Goal: Transaction & Acquisition: Purchase product/service

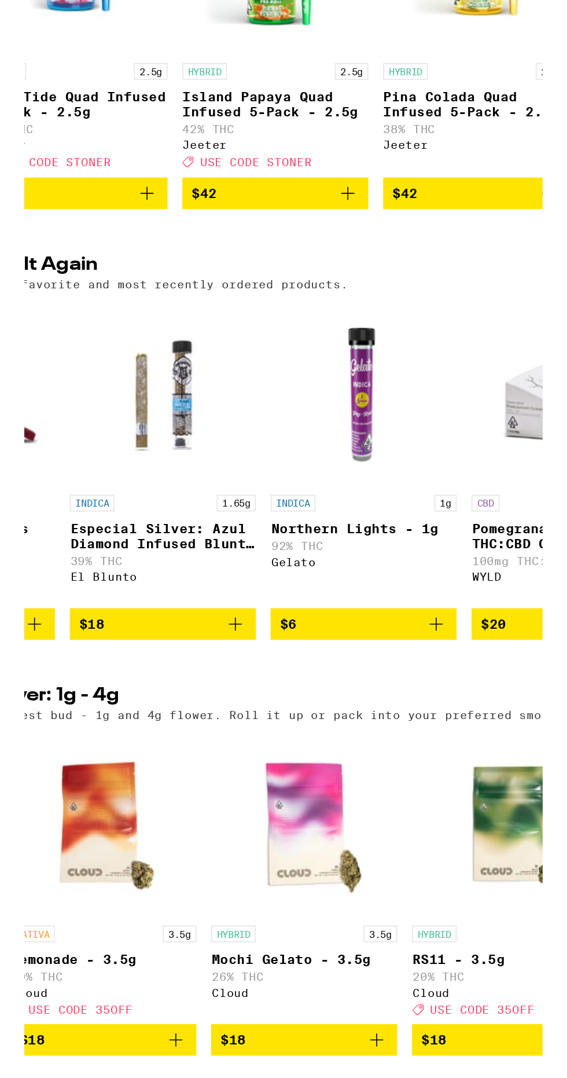
scroll to position [278, 0]
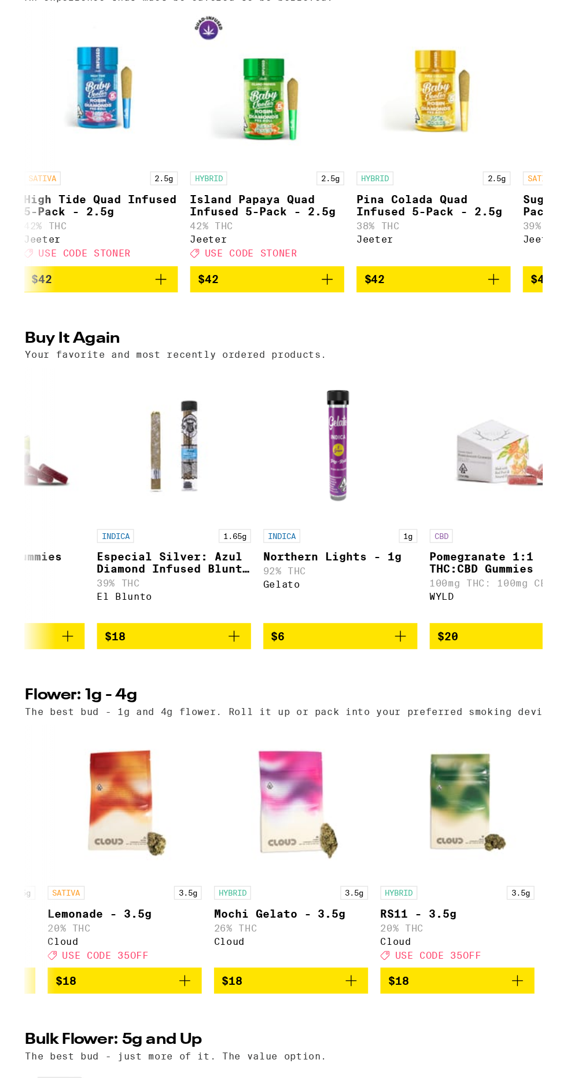
click at [288, 718] on icon "Add to bag" at bounding box center [291, 711] width 14 height 14
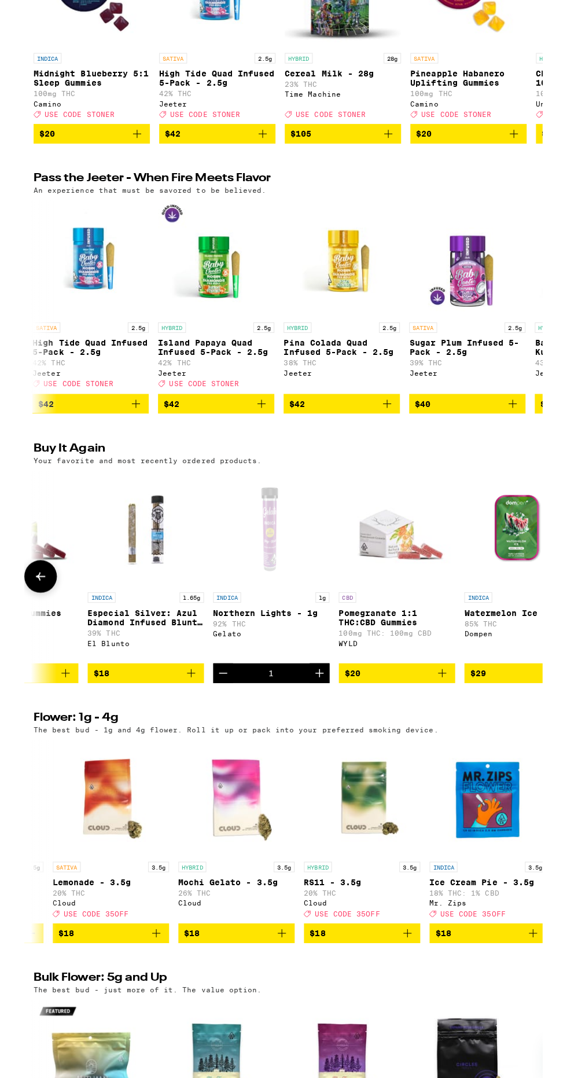
scroll to position [218, 0]
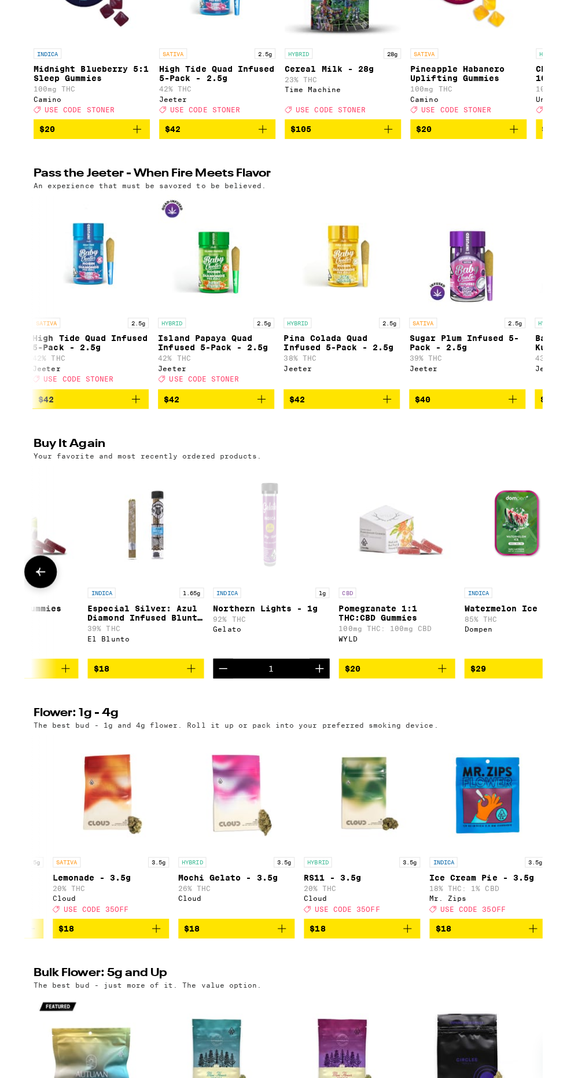
click at [201, 771] on icon "Decrement" at bounding box center [198, 771] width 8 height 0
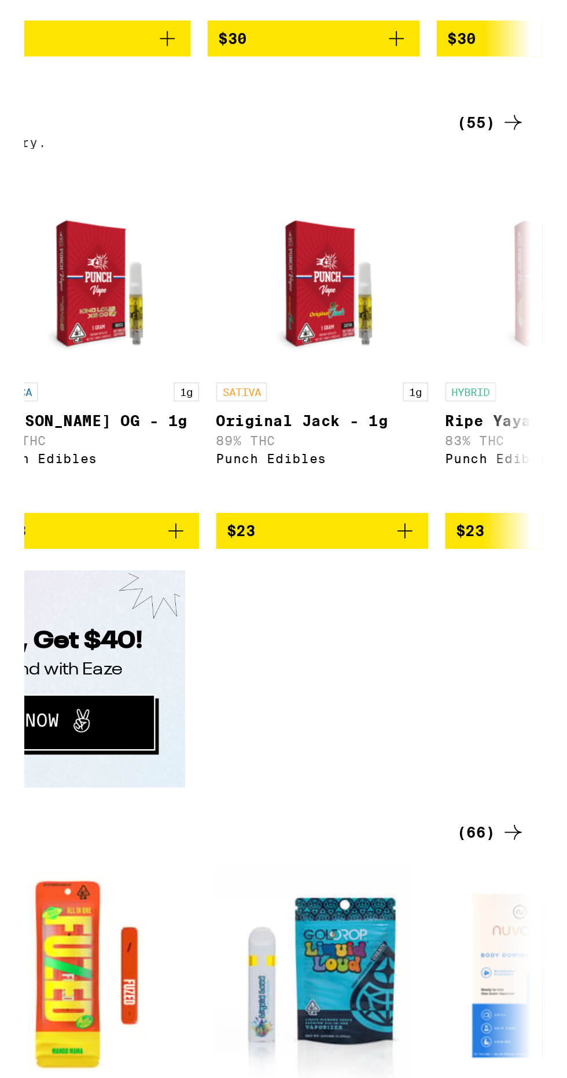
scroll to position [0, 1406]
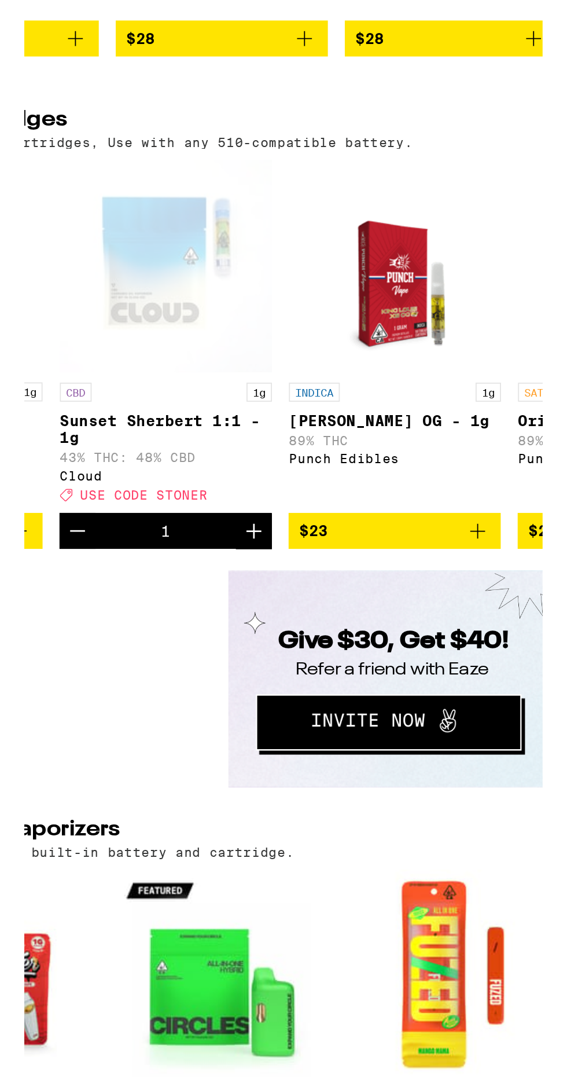
click at [111, 666] on icon "Decrement" at bounding box center [113, 659] width 14 height 14
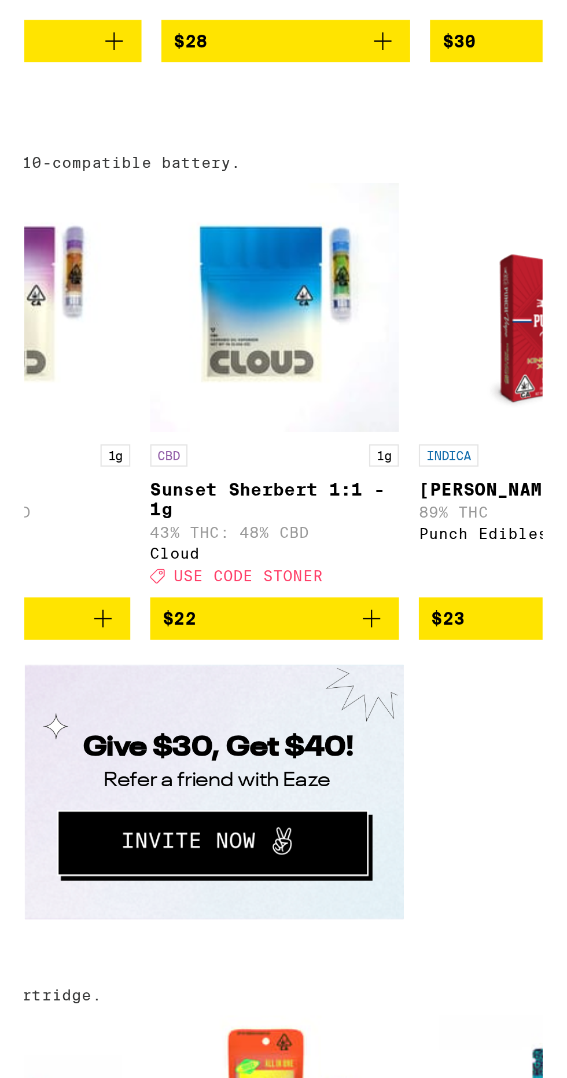
scroll to position [1122, 0]
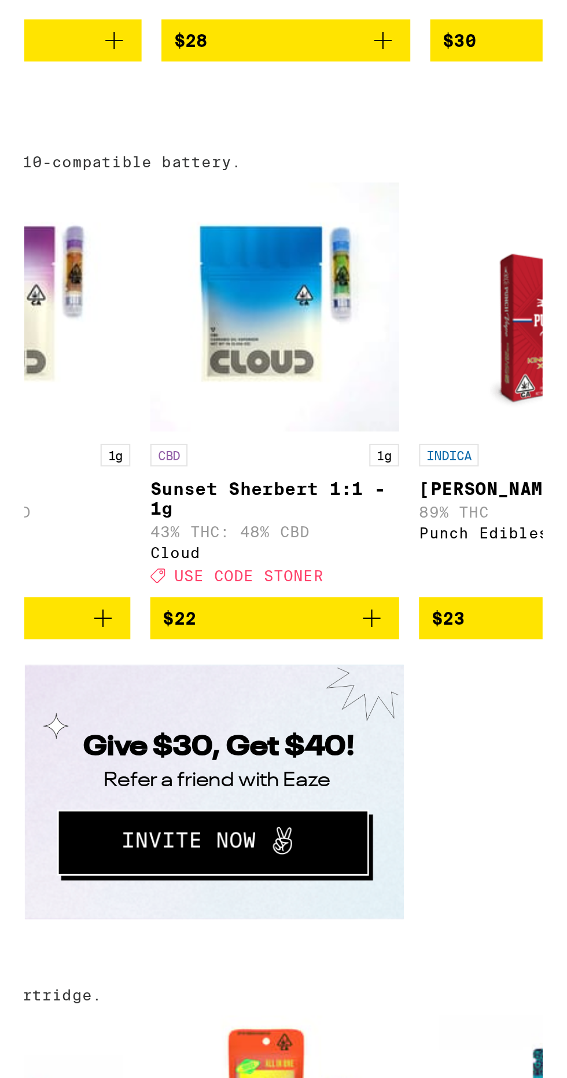
click at [361, 670] on icon "Add to bag" at bounding box center [357, 663] width 14 height 14
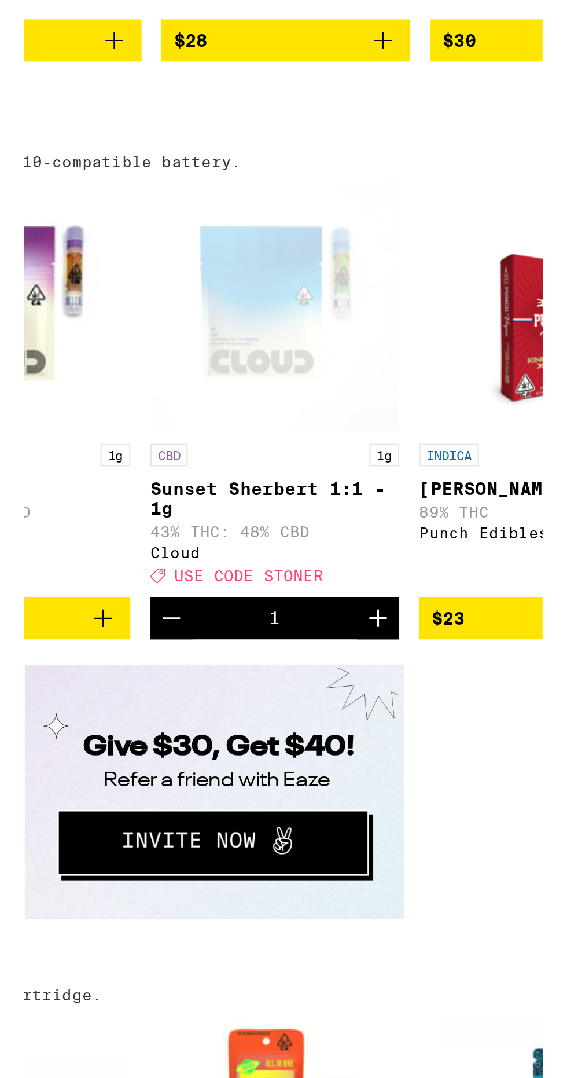
click at [363, 670] on icon "Increment" at bounding box center [360, 663] width 14 height 14
click at [260, 670] on icon "Decrement" at bounding box center [264, 663] width 14 height 14
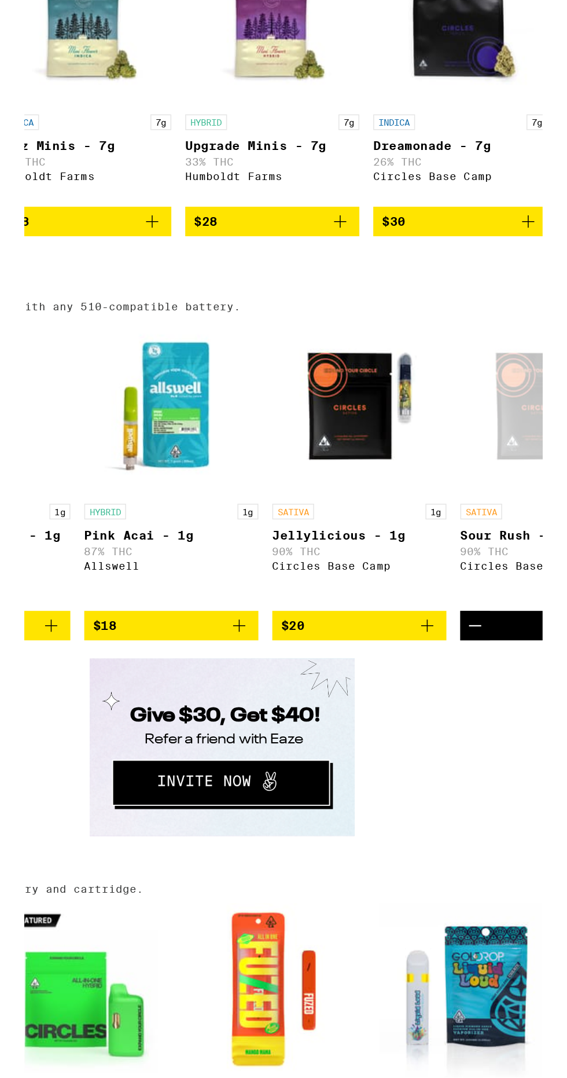
scroll to position [0, 190]
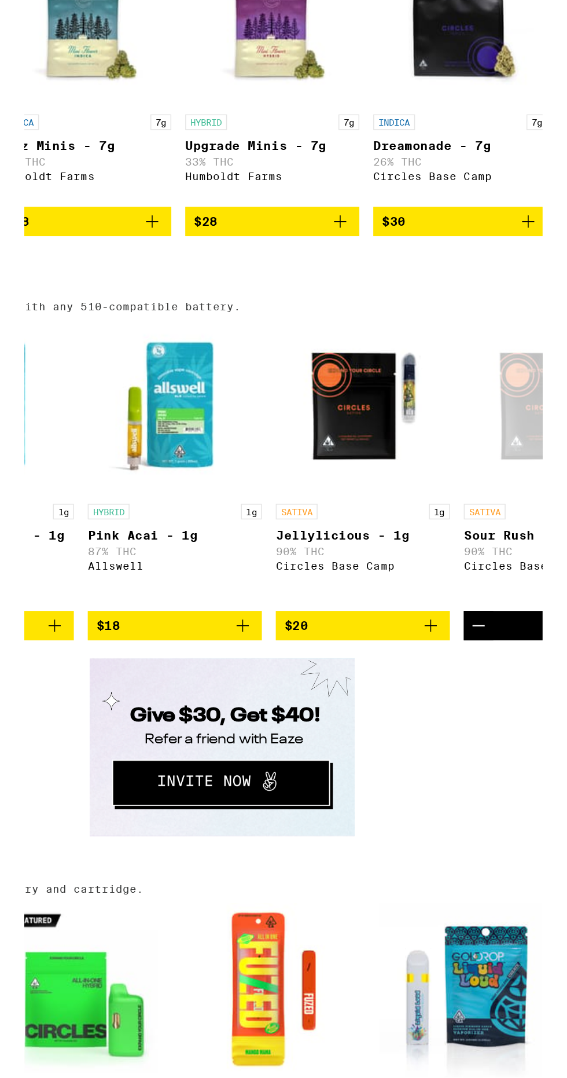
click at [426, 670] on icon "Add to bag" at bounding box center [423, 663] width 14 height 14
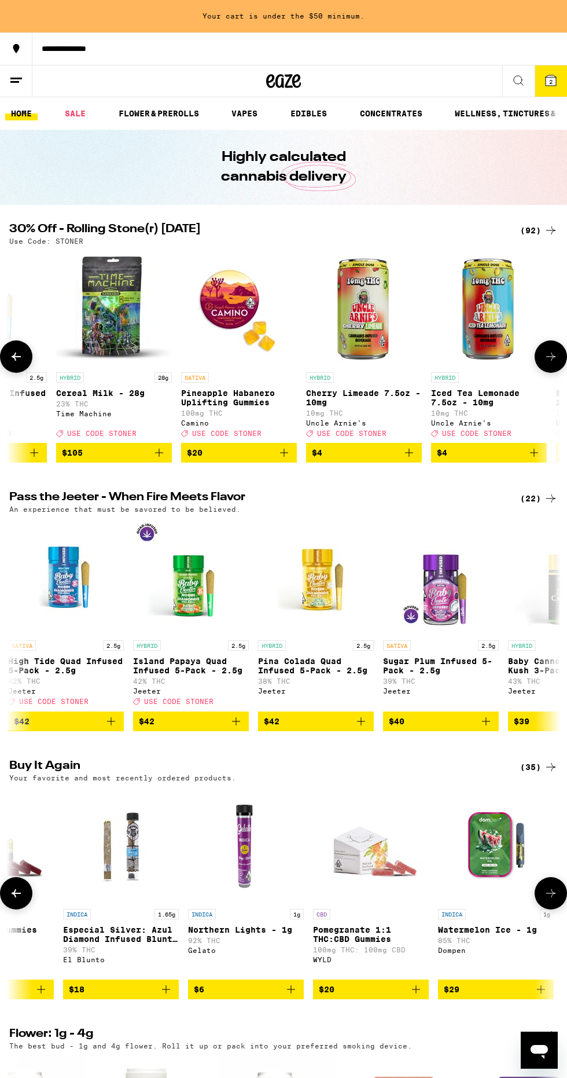
scroll to position [0, 0]
click at [402, 454] on span "$4" at bounding box center [364, 453] width 104 height 14
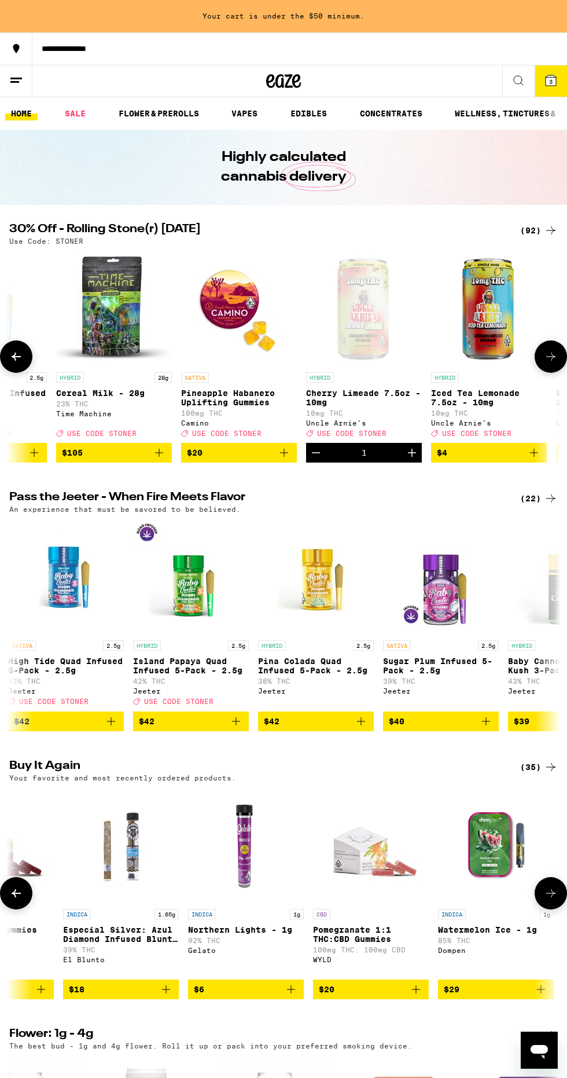
click at [315, 453] on icon "Decrement" at bounding box center [316, 453] width 8 height 0
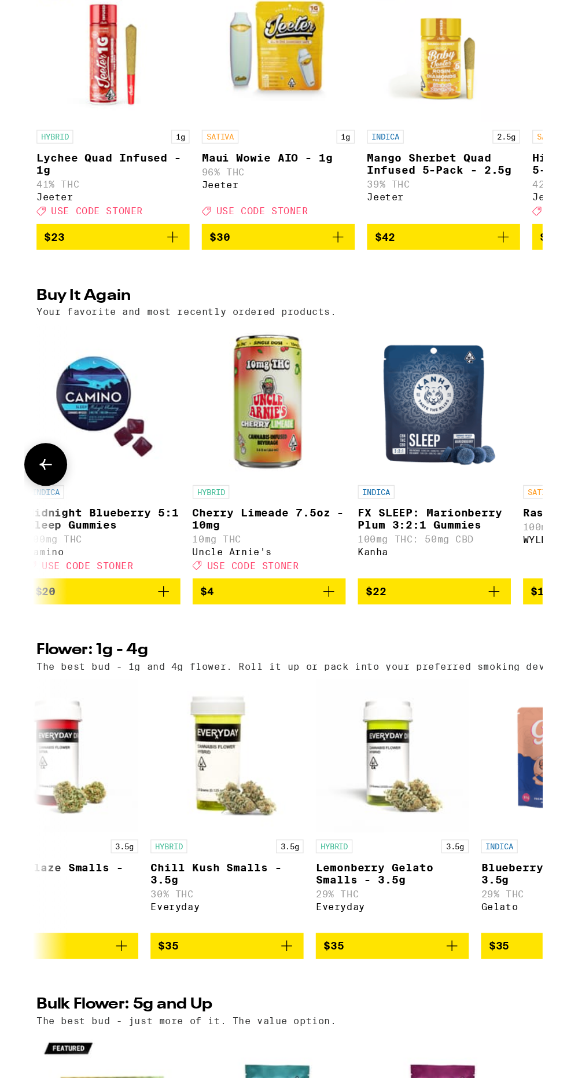
scroll to position [0, 769]
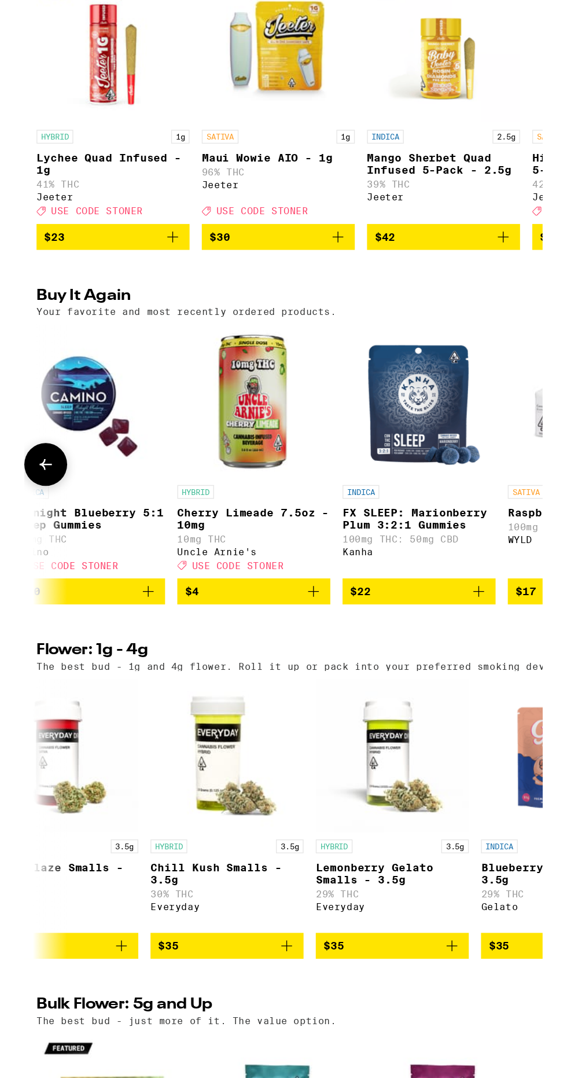
click at [227, 821] on button "$4" at bounding box center [174, 811] width 116 height 20
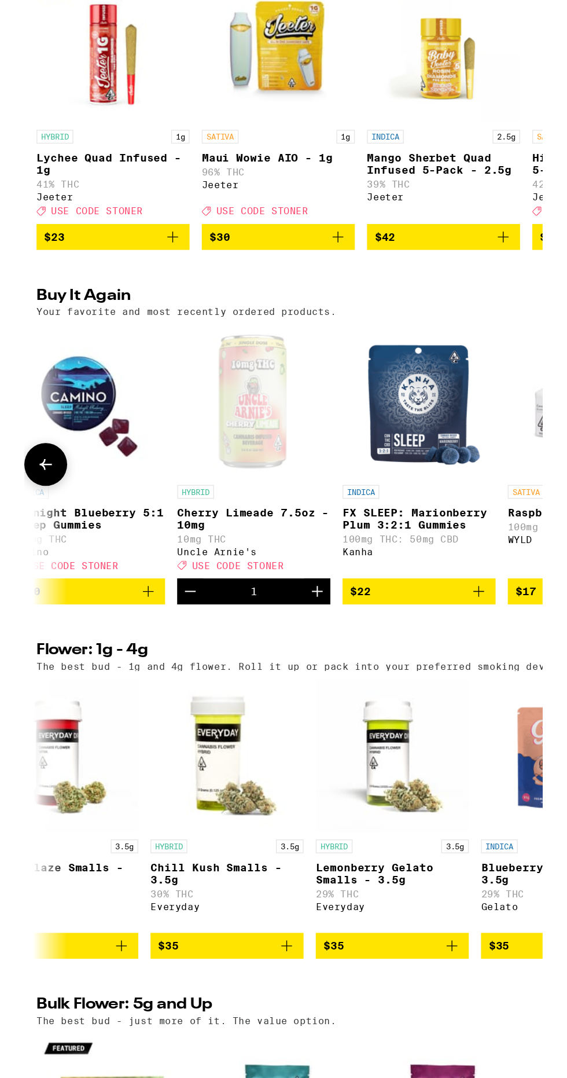
click at [134, 821] on button "Decrement" at bounding box center [126, 811] width 20 height 20
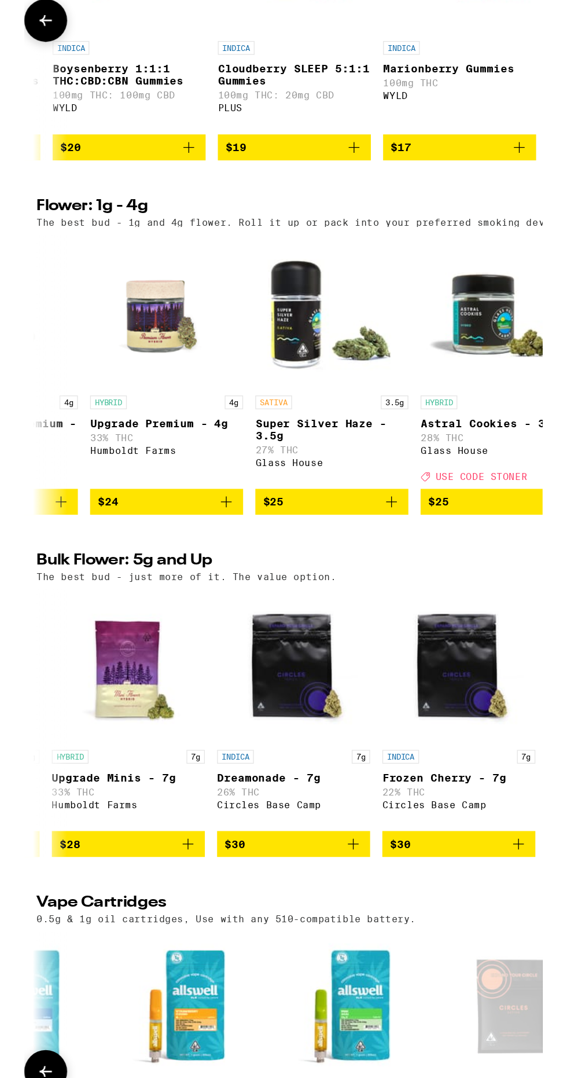
scroll to position [0, 2202]
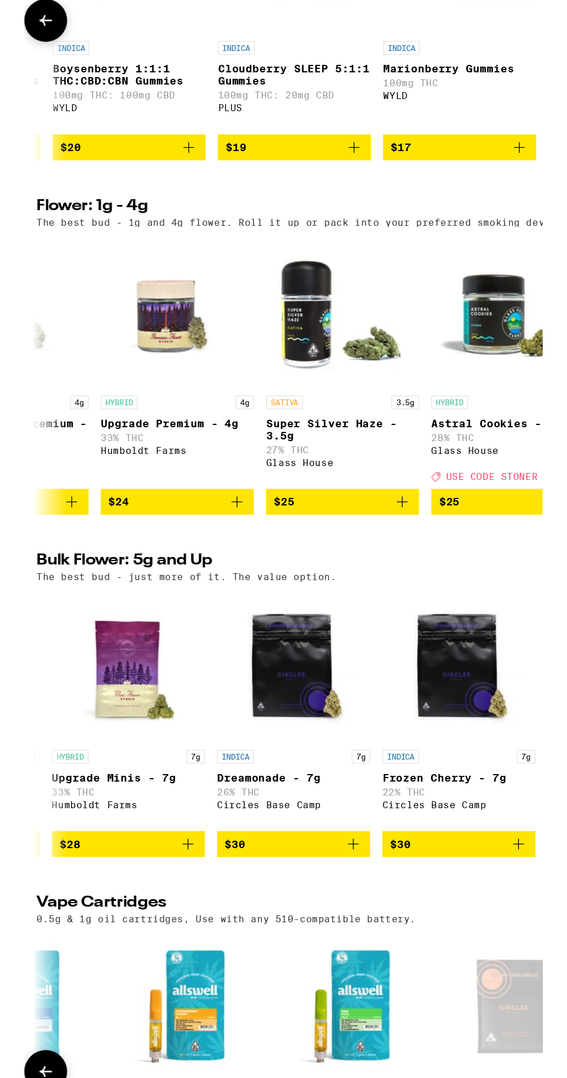
click at [288, 750] on icon "Add to bag" at bounding box center [286, 743] width 14 height 14
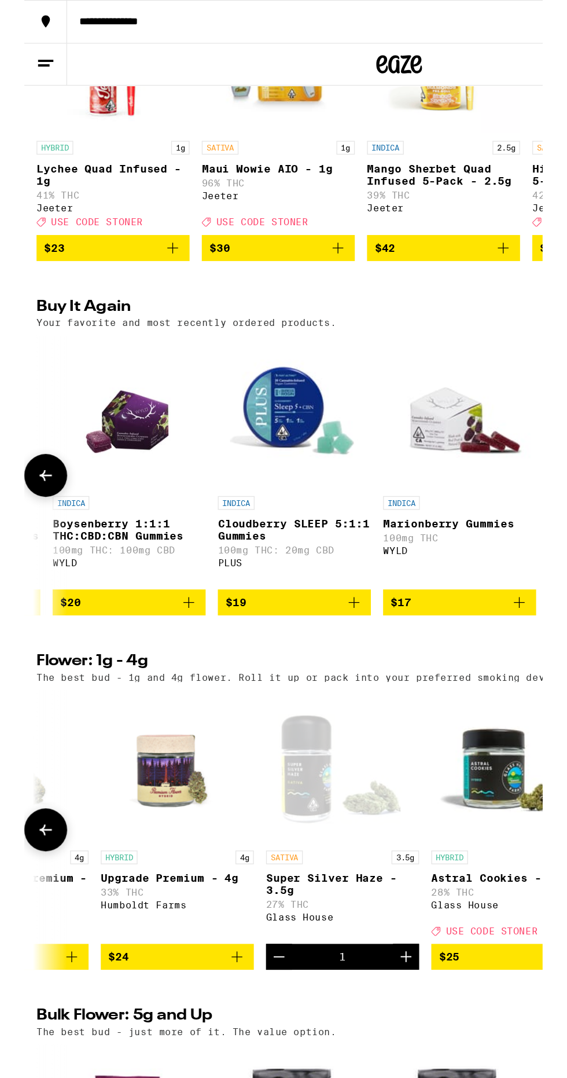
scroll to position [0, 0]
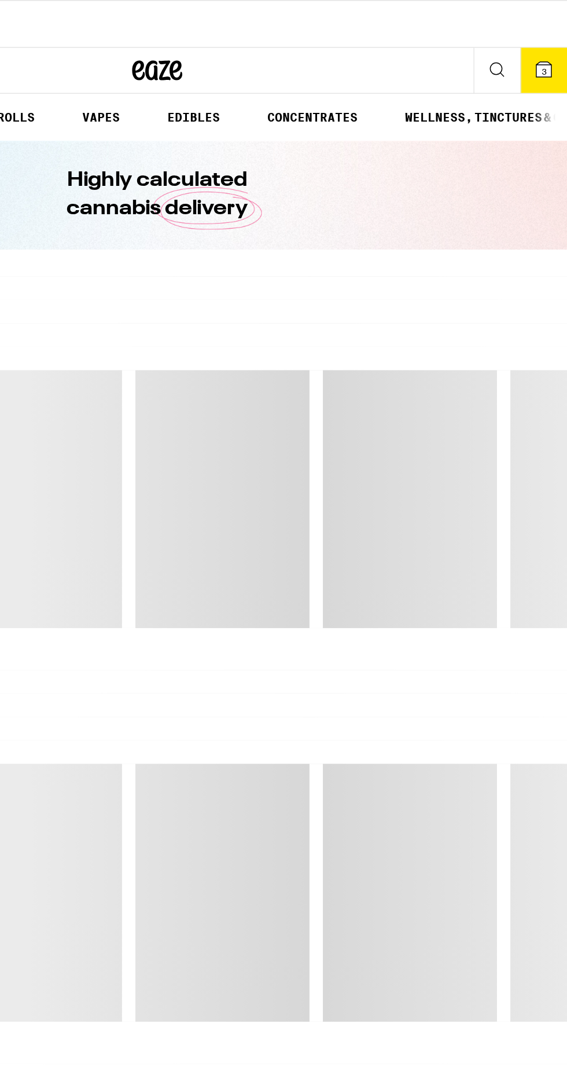
click at [549, 44] on icon at bounding box center [551, 48] width 10 height 10
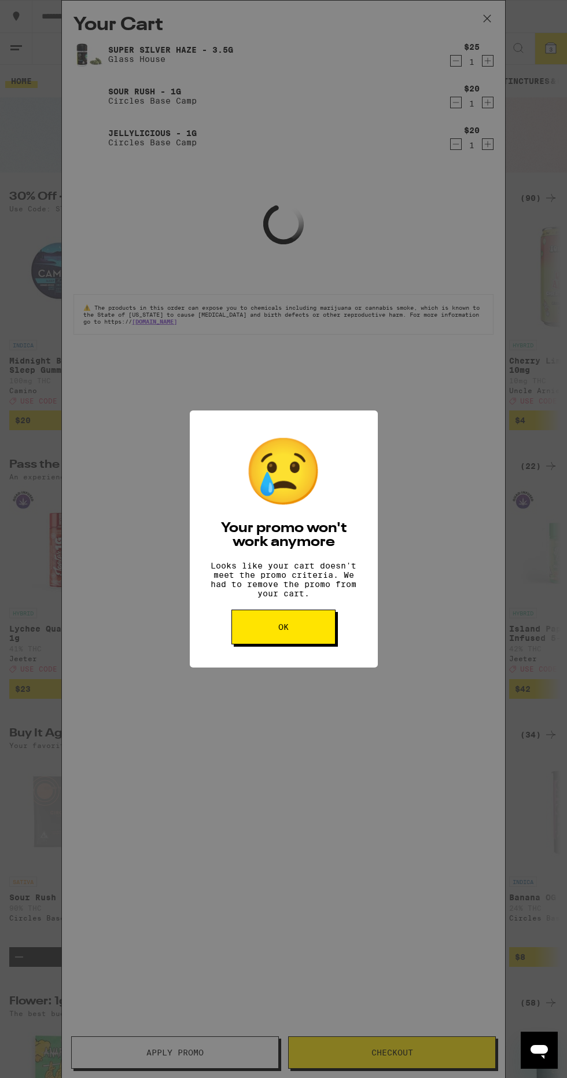
click at [324, 627] on button "OK" at bounding box center [283, 626] width 104 height 35
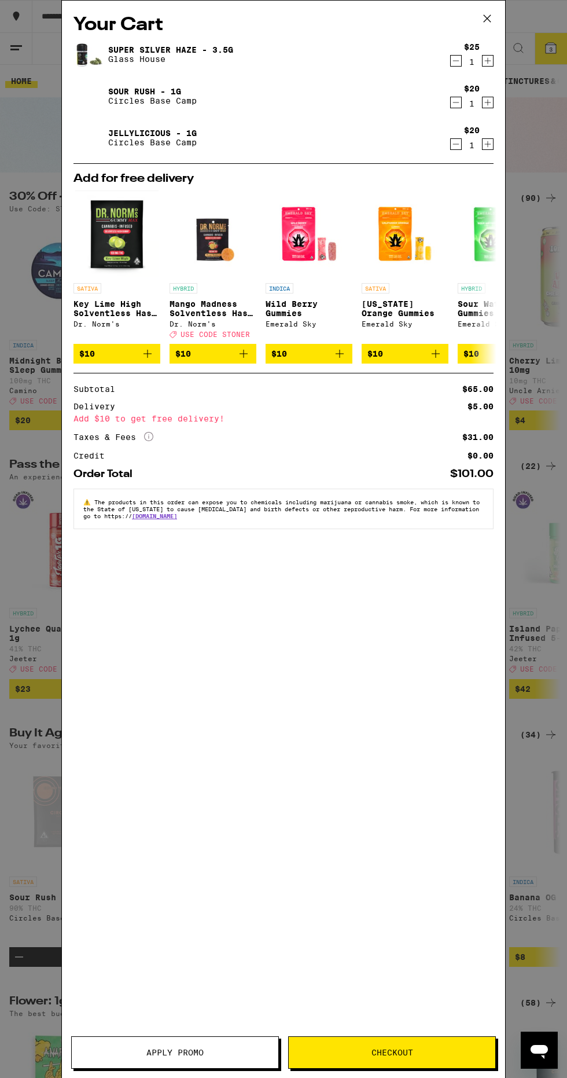
click at [496, 13] on button at bounding box center [487, 19] width 36 height 37
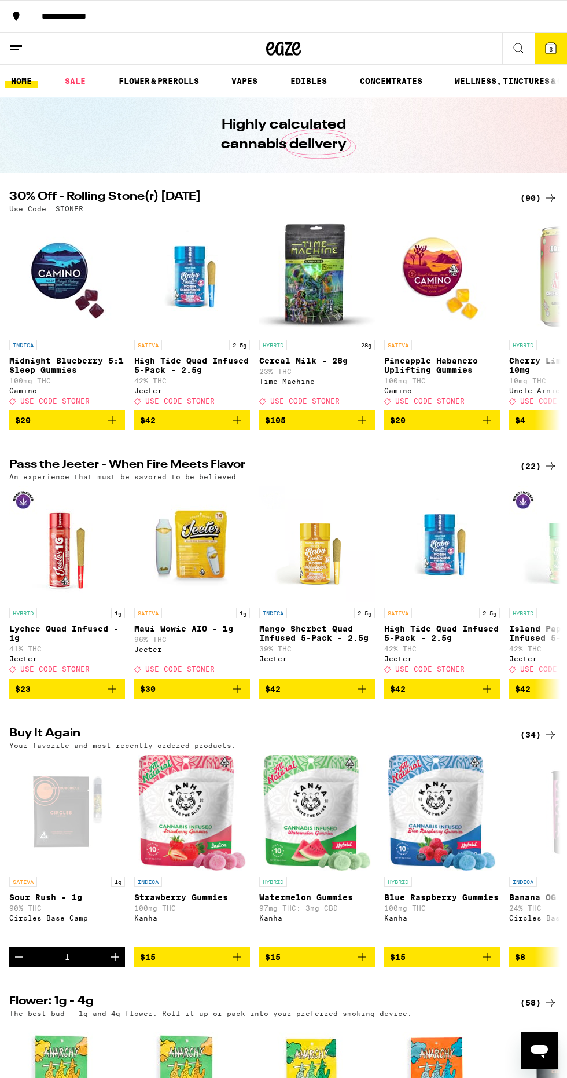
click at [115, 405] on div "Deal Created with Sketch. USE CODE STONER" at bounding box center [67, 400] width 116 height 8
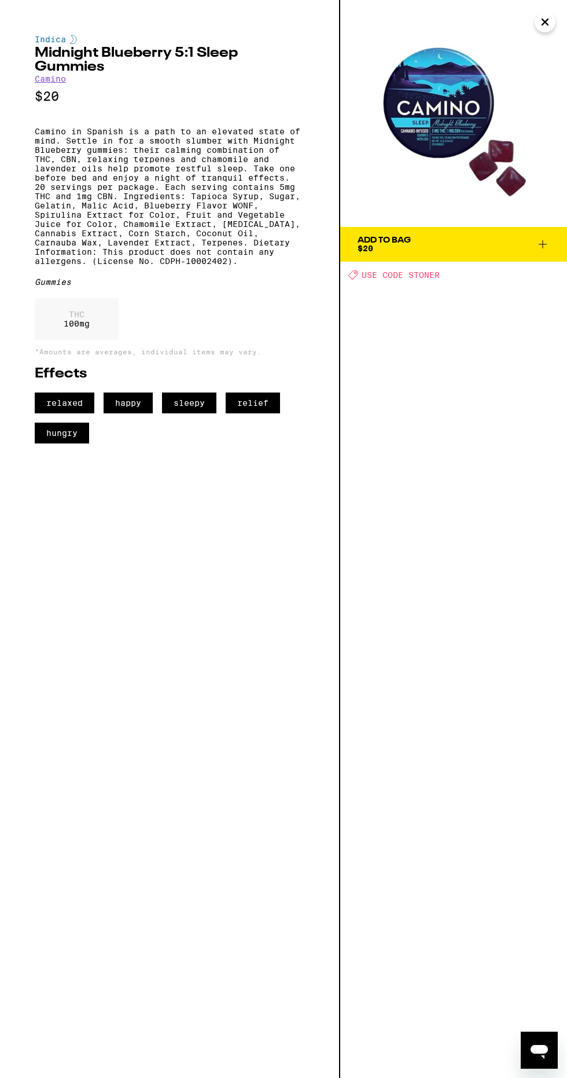
click at [545, 21] on icon "Close" at bounding box center [545, 22] width 6 height 6
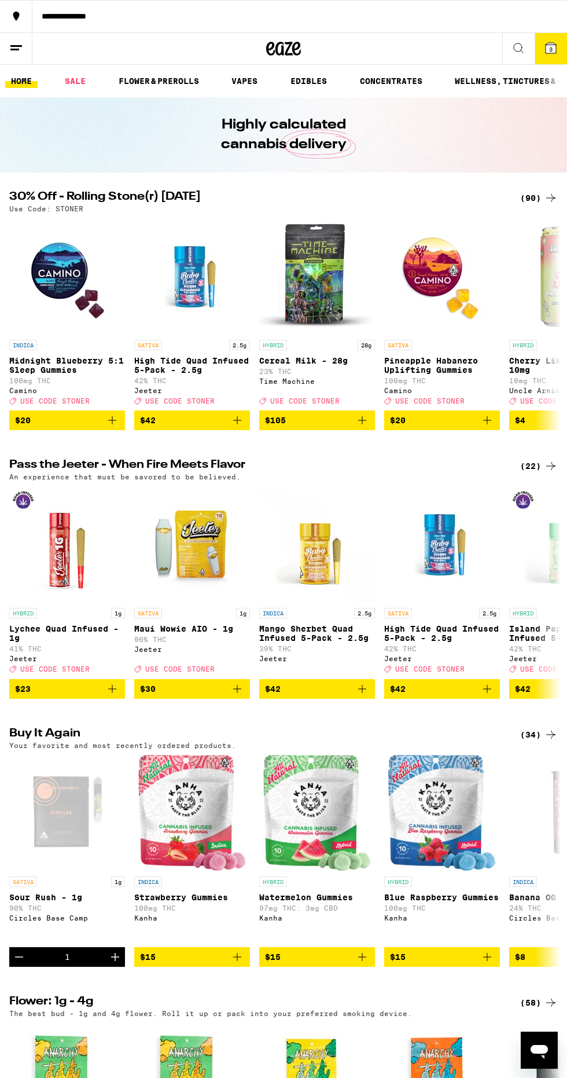
click at [118, 427] on icon "Add to bag" at bounding box center [112, 420] width 14 height 14
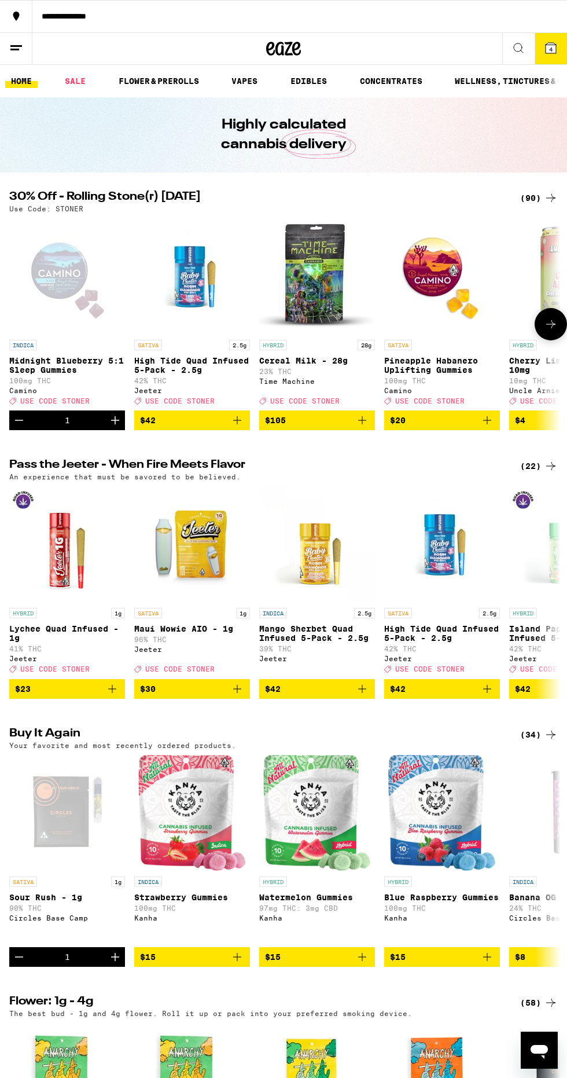
click at [539, 46] on button "4" at bounding box center [551, 48] width 32 height 31
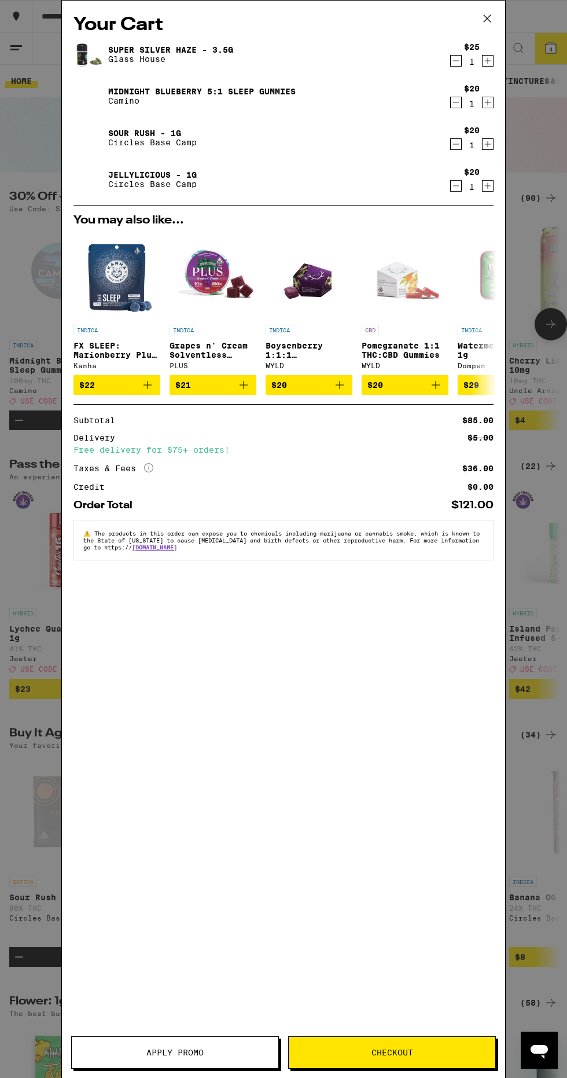
click at [231, 1051] on span "Apply Promo" at bounding box center [175, 1052] width 207 height 8
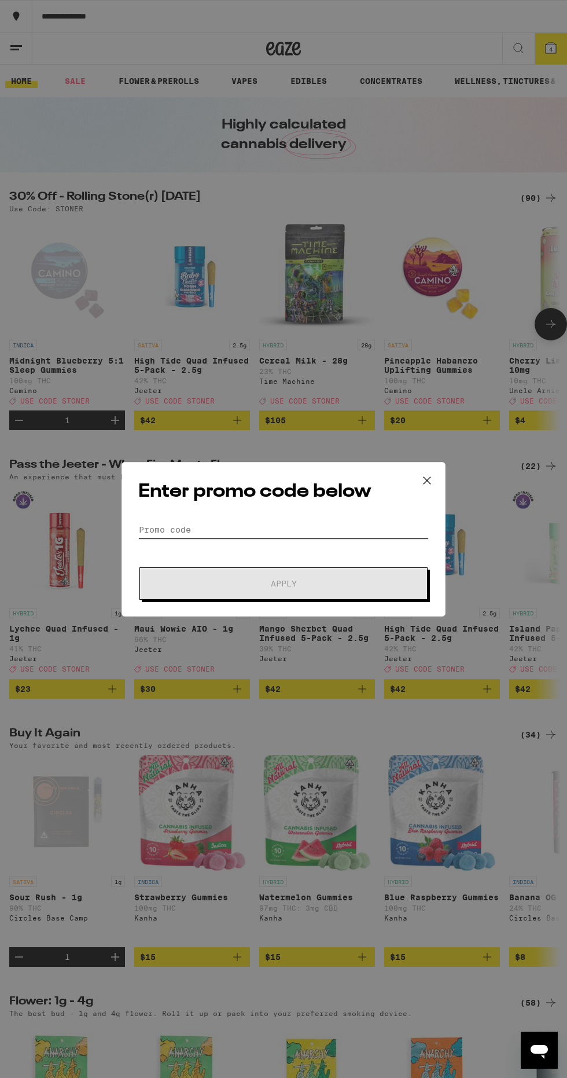
click at [292, 525] on input "Promo Code" at bounding box center [283, 529] width 291 height 17
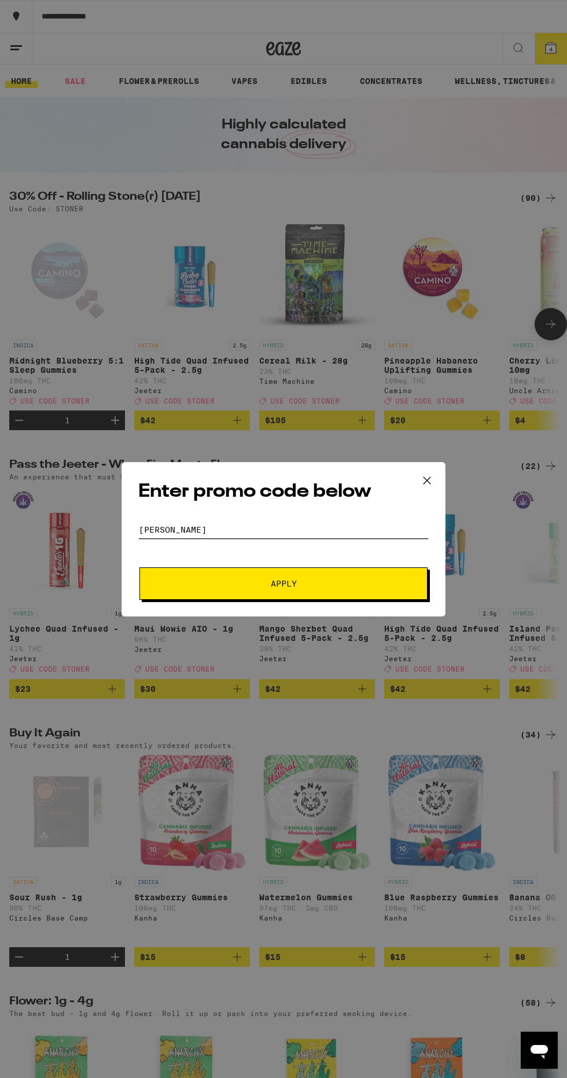
type input "Stoner"
click at [263, 583] on span "Apply" at bounding box center [283, 583] width 208 height 8
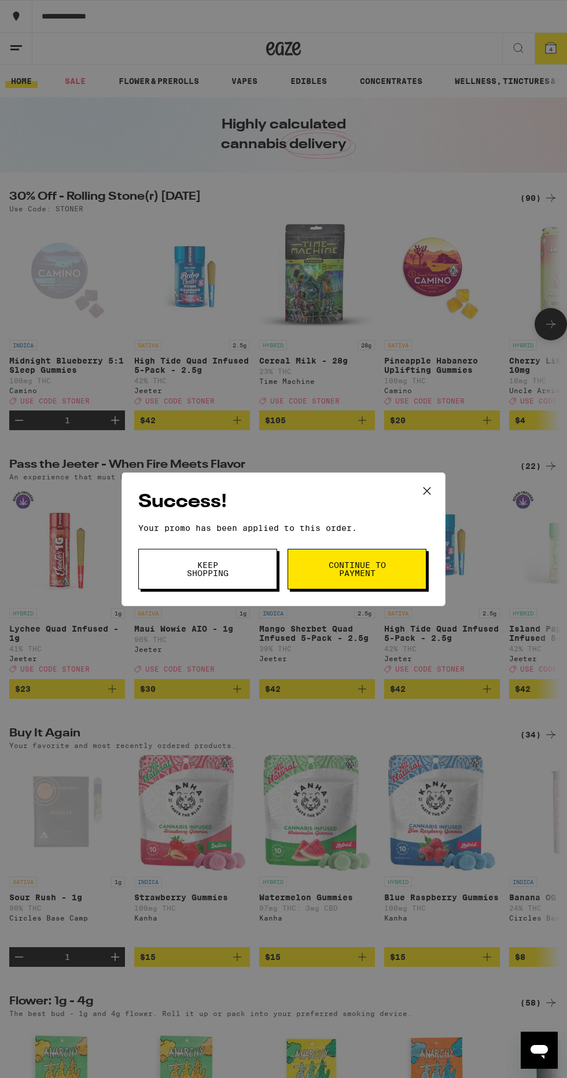
click at [231, 568] on span "Keep Shopping" at bounding box center [207, 569] width 59 height 16
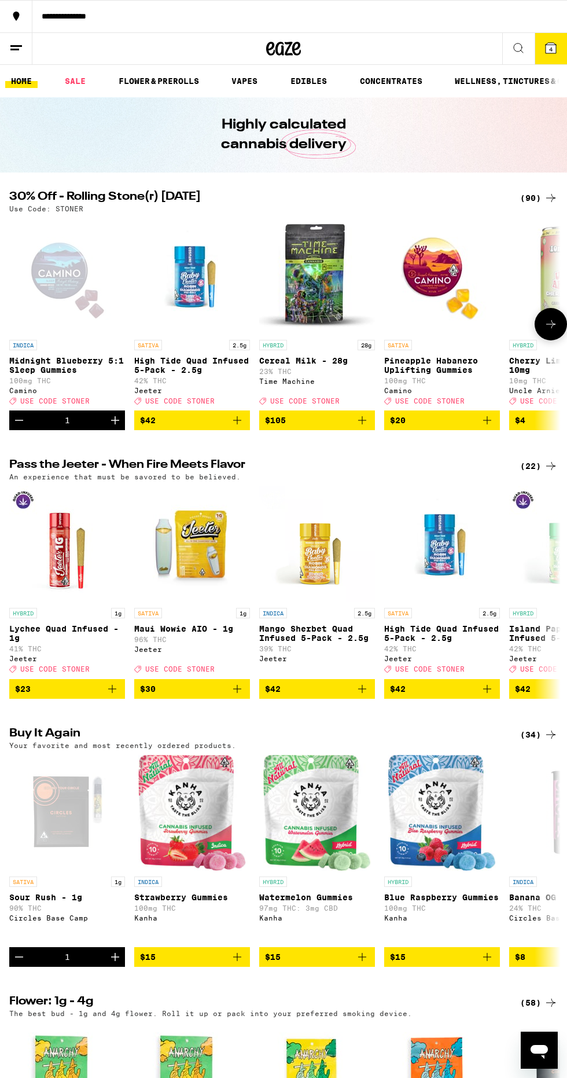
click at [542, 35] on button "4" at bounding box center [551, 48] width 32 height 31
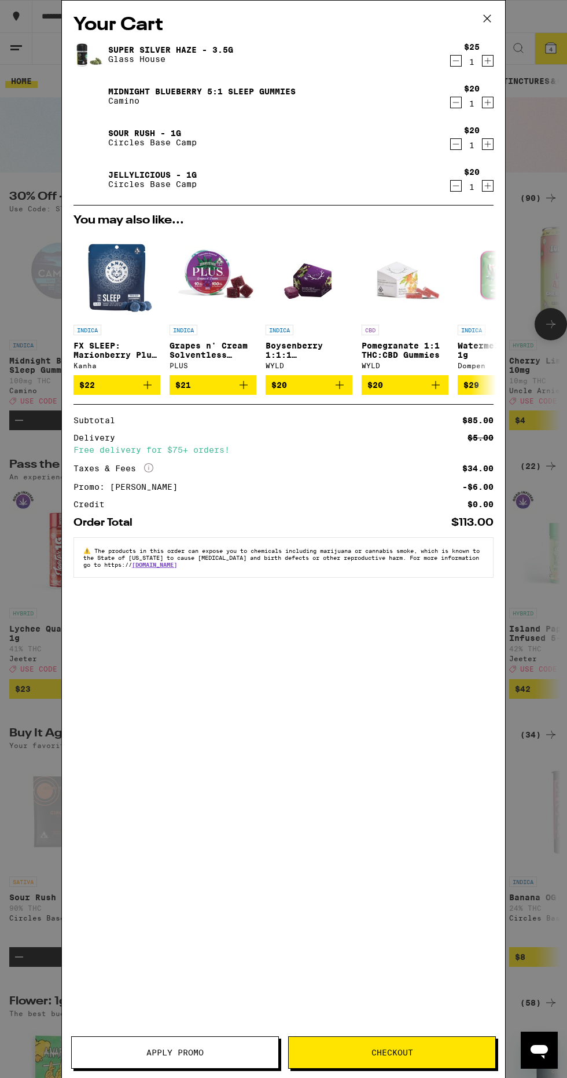
click at [456, 61] on icon "Decrement" at bounding box center [456, 61] width 6 height 0
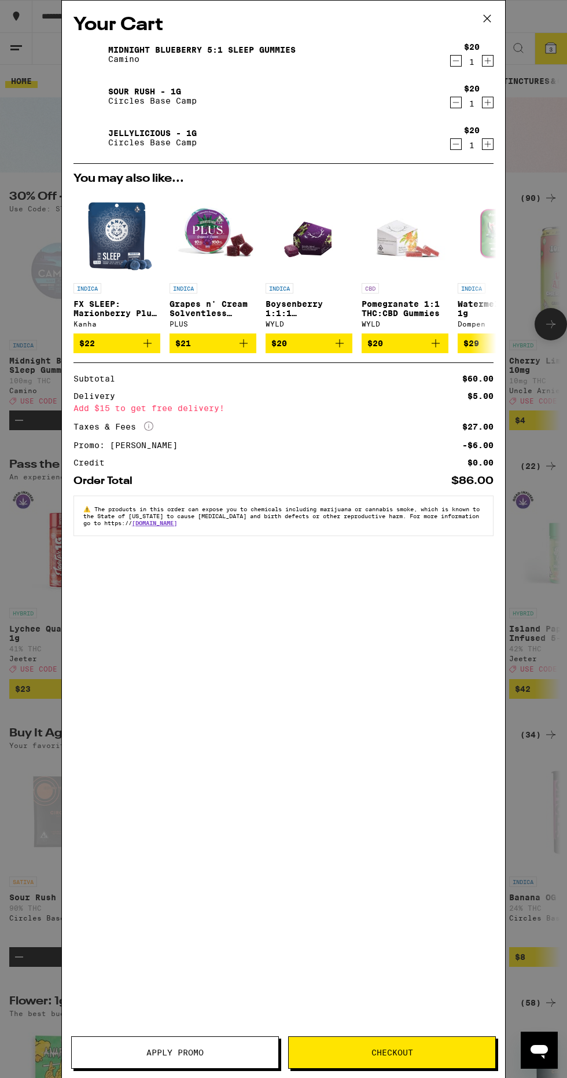
click at [454, 149] on icon "Decrement" at bounding box center [456, 144] width 10 height 14
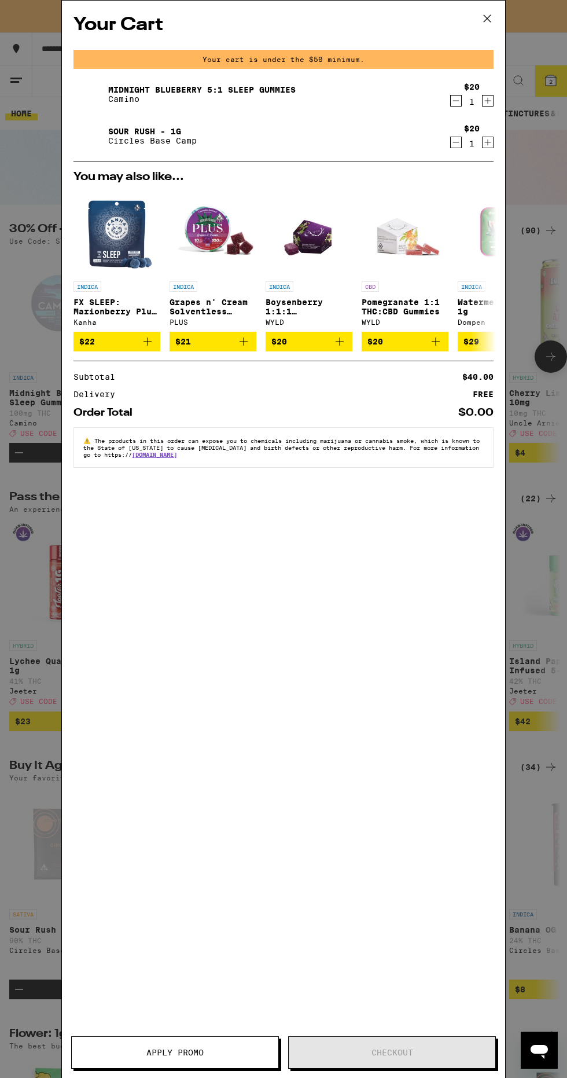
click at [33, 407] on div "Your Cart Your cart is under the $50 minimum. Midnight Blueberry 5:1 Sleep Gumm…" at bounding box center [283, 539] width 567 height 1078
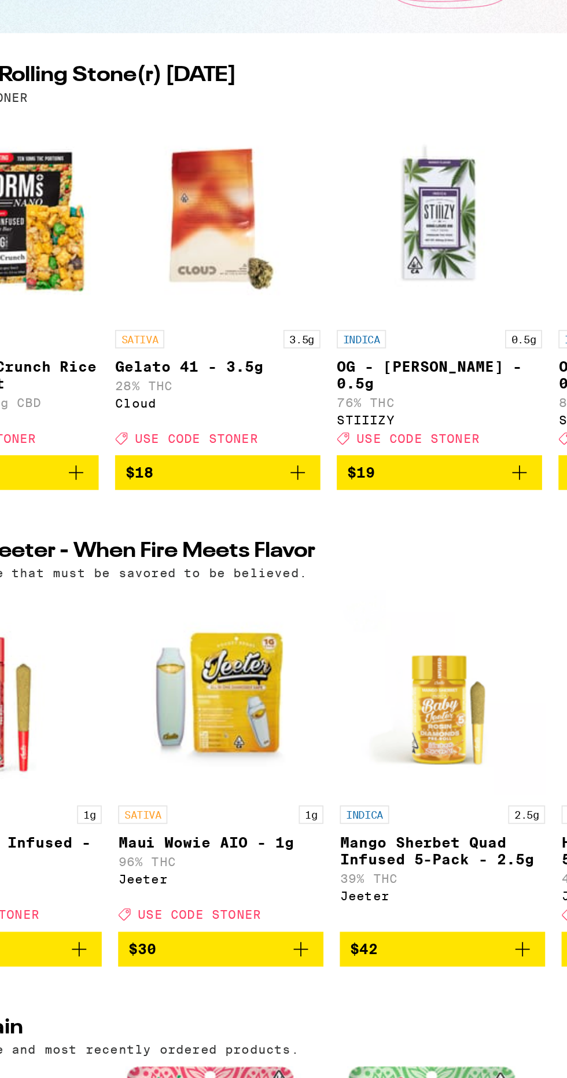
click at [236, 455] on icon "Add to bag" at bounding box center [236, 453] width 14 height 14
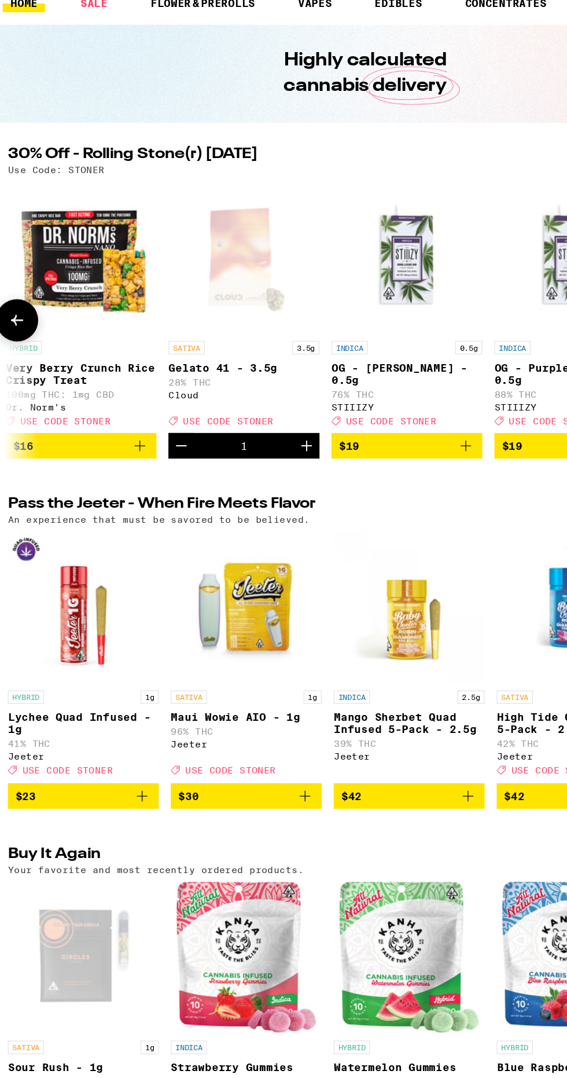
scroll to position [0, 1752]
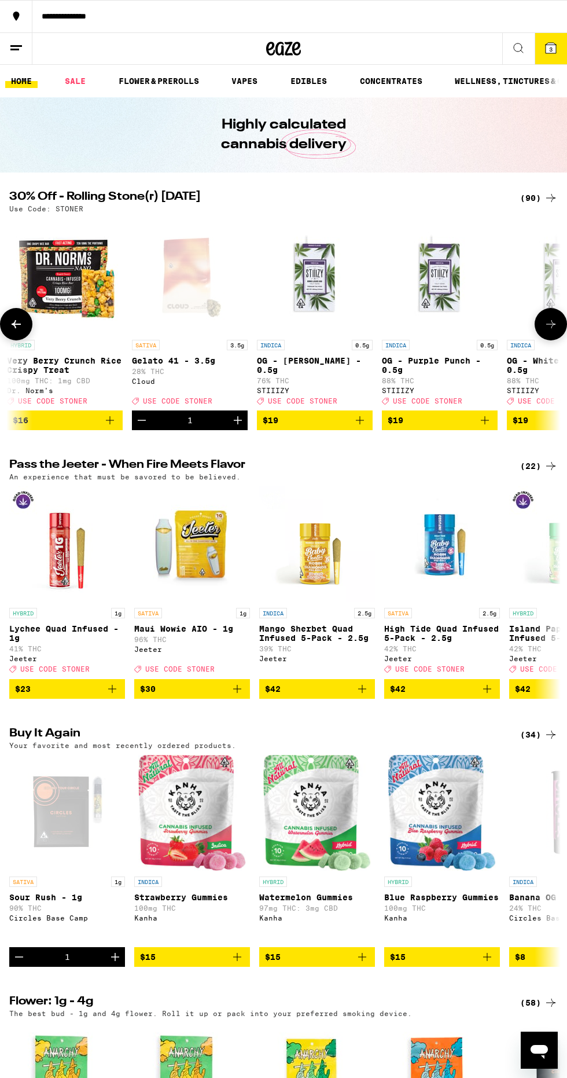
click at [551, 46] on span "3" at bounding box center [550, 49] width 3 height 7
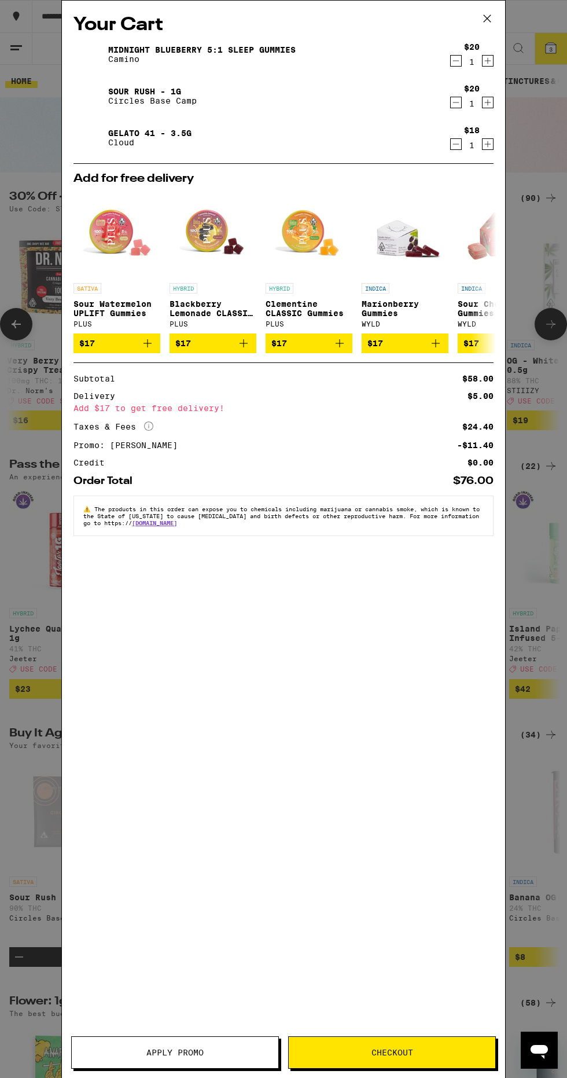
click at [111, 1053] on span "Apply Promo" at bounding box center [175, 1052] width 207 height 8
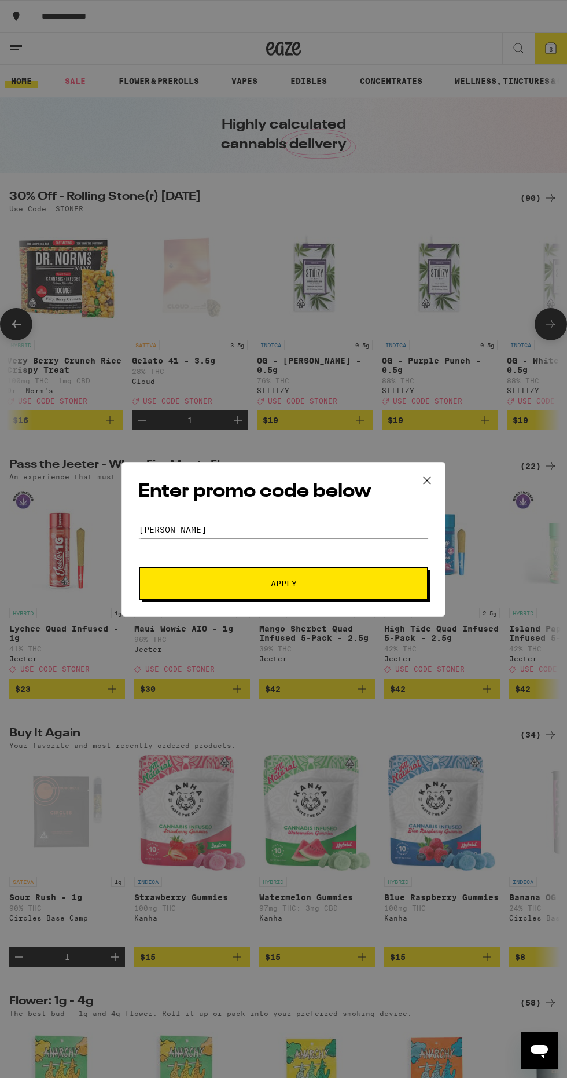
click at [63, 552] on div "Enter promo code below Promo Code Stoner Apply" at bounding box center [283, 539] width 567 height 1078
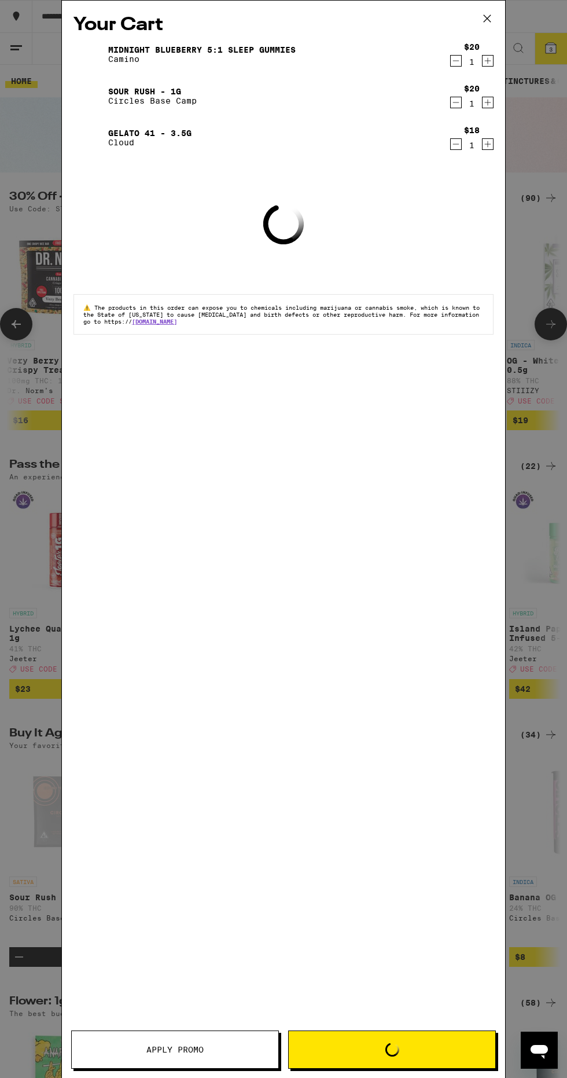
click at [484, 2] on button at bounding box center [487, 19] width 36 height 37
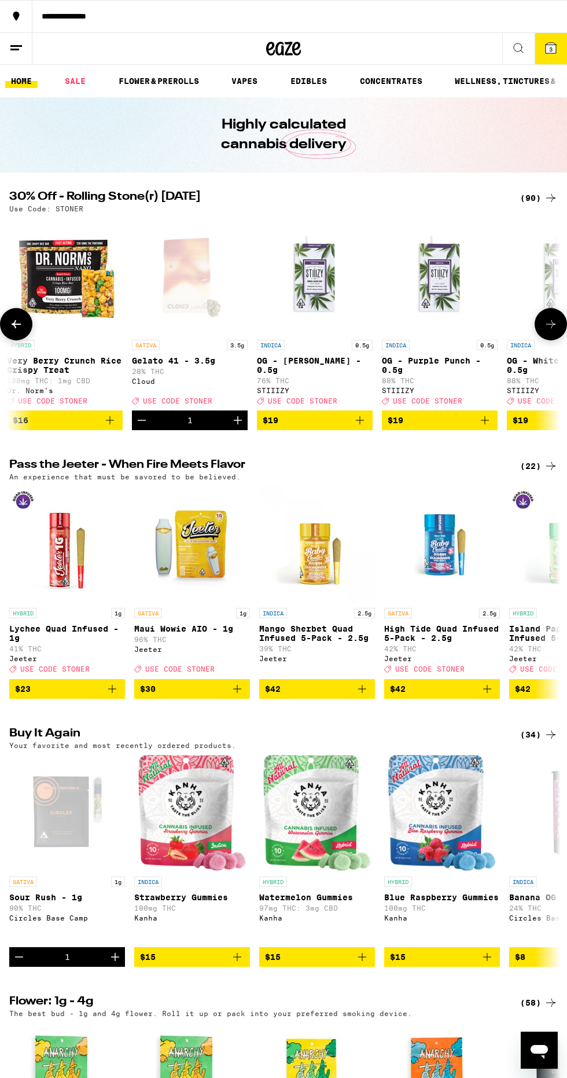
click at [548, 44] on icon at bounding box center [551, 48] width 10 height 10
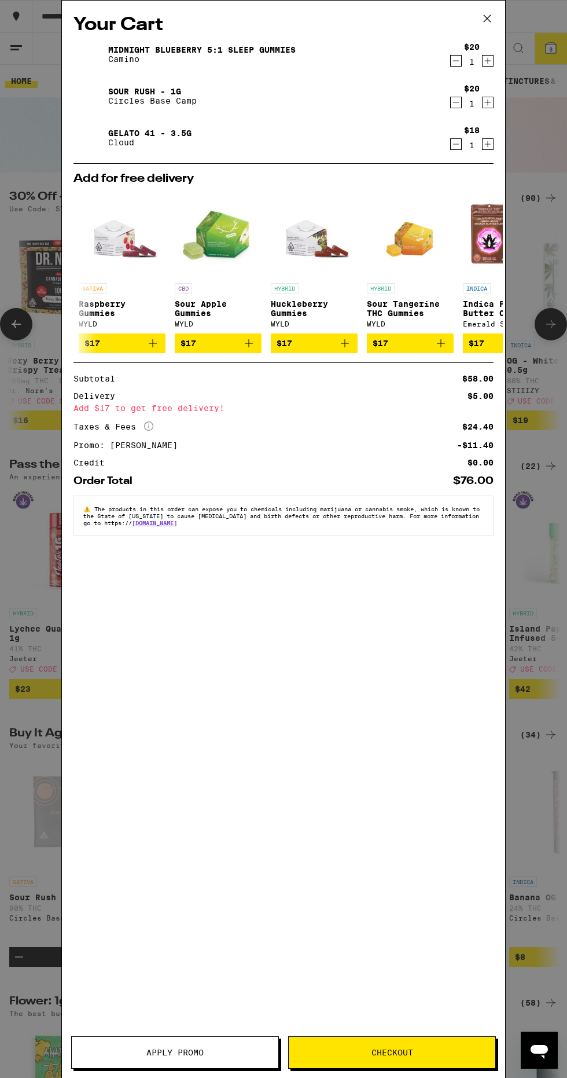
scroll to position [0, 540]
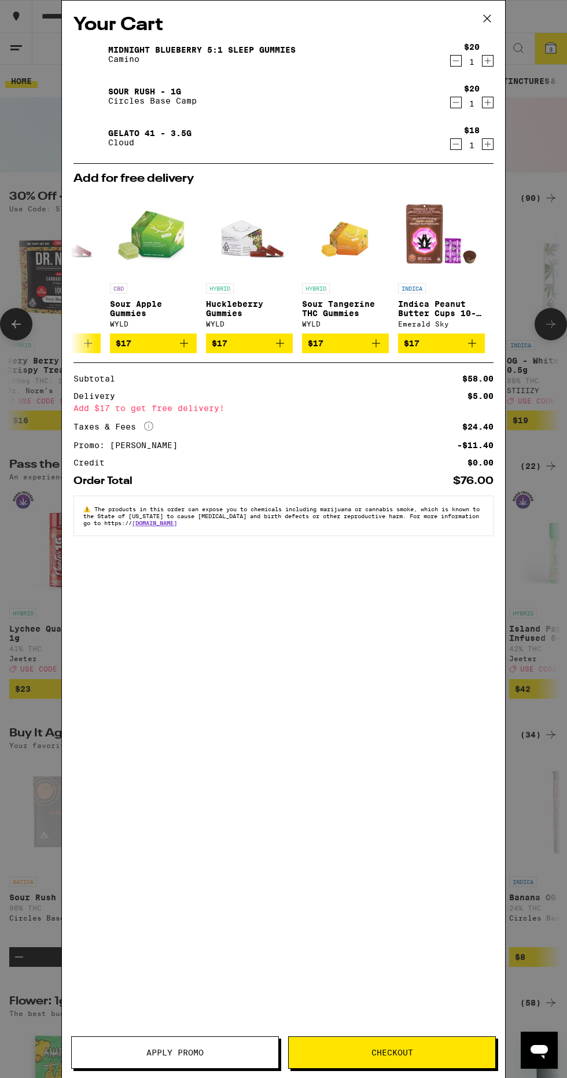
click at [538, 685] on div "Your Cart Midnight Blueberry 5:1 Sleep Gummies Camino $20 1 Sour Rush - 1g Circ…" at bounding box center [283, 539] width 567 height 1078
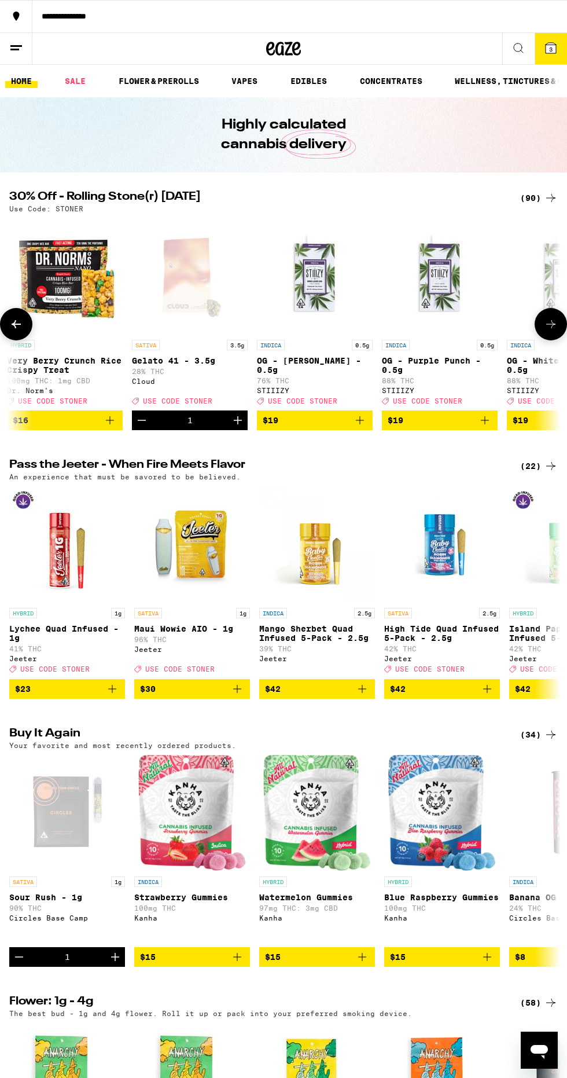
click at [538, 43] on button "3" at bounding box center [551, 48] width 32 height 31
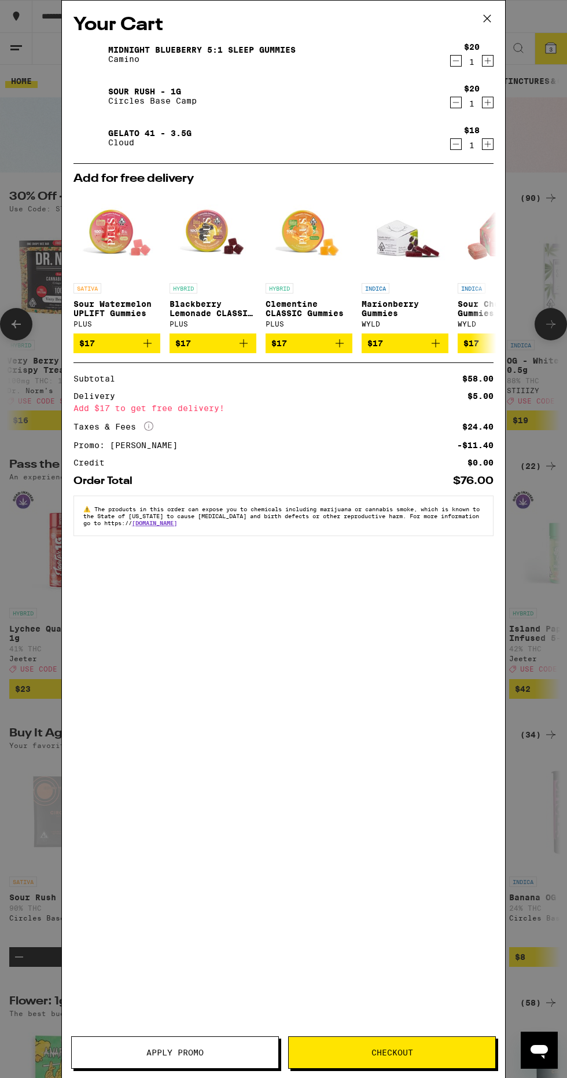
click at [435, 1052] on span "Checkout" at bounding box center [392, 1052] width 207 height 8
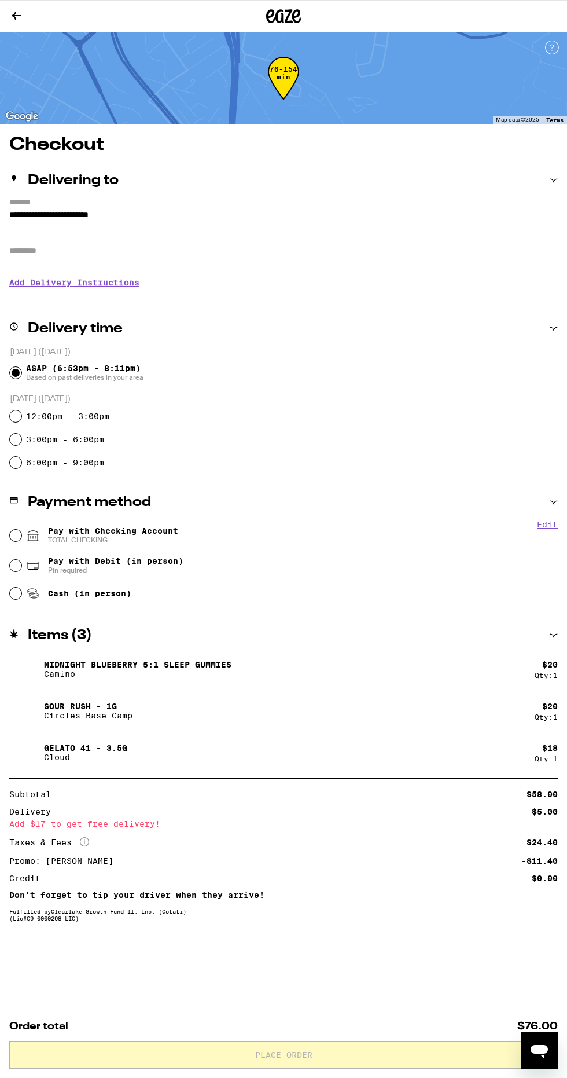
click at [28, 532] on icon at bounding box center [33, 535] width 14 height 14
click at [21, 532] on input "Pay with Checking Account TOTAL CHECKING" at bounding box center [16, 536] width 12 height 12
radio input "true"
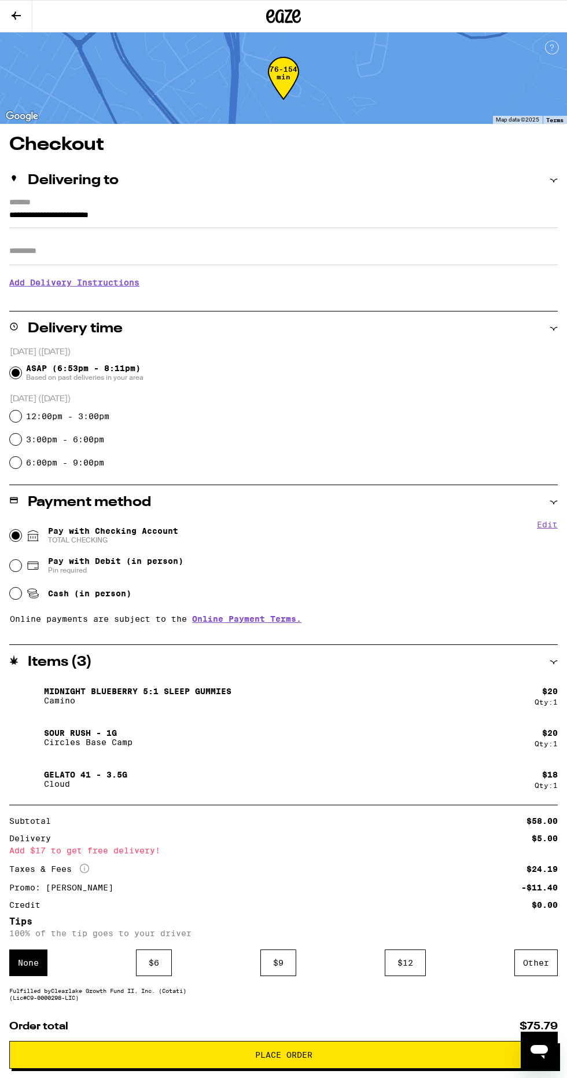
scroll to position [51, 0]
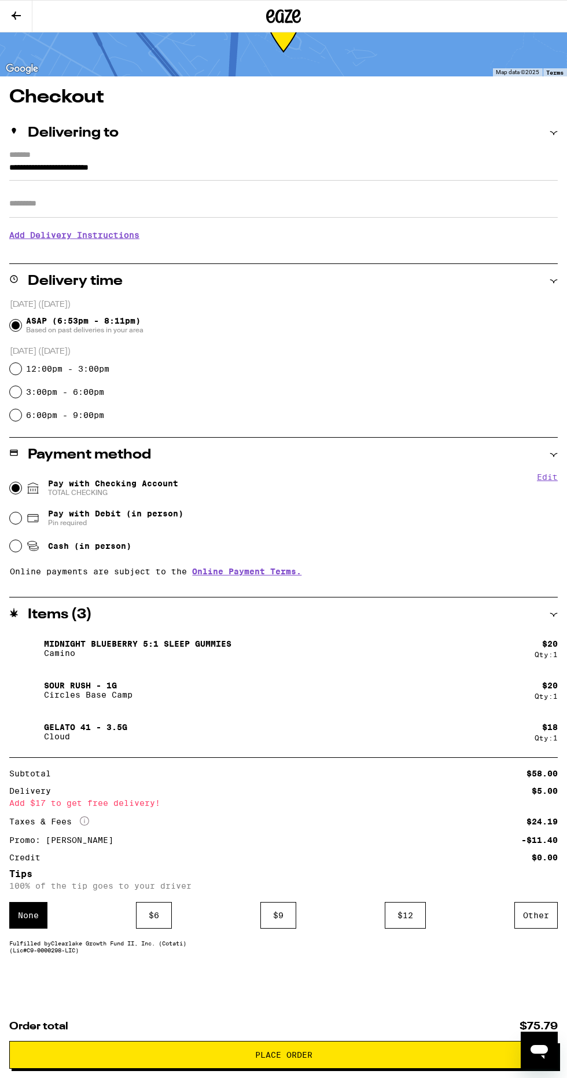
click at [533, 913] on div "Other" at bounding box center [535, 915] width 43 height 27
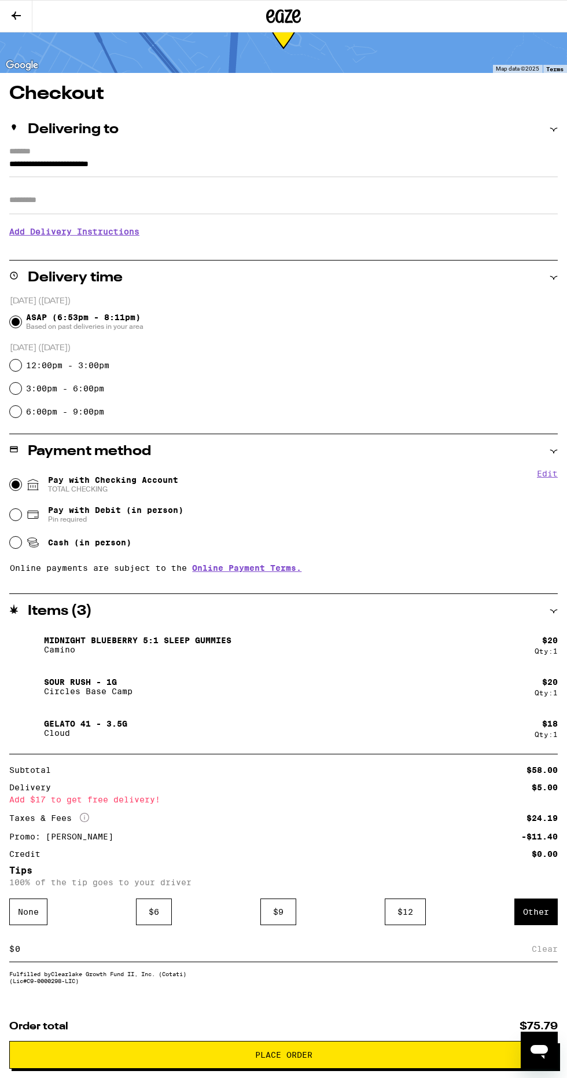
scroll to position [0, 0]
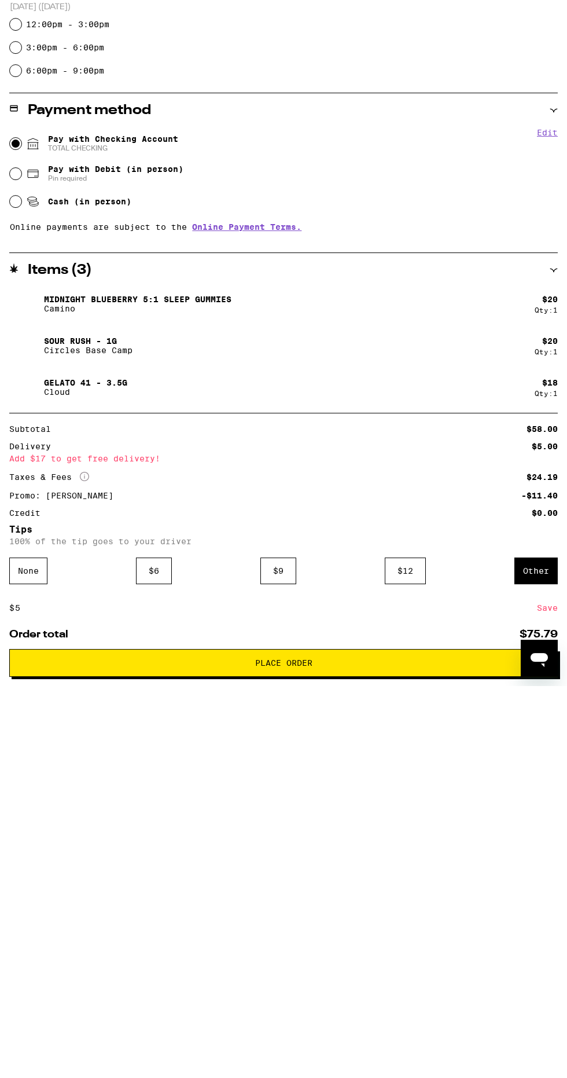
type input "5"
click at [542, 997] on div "Save" at bounding box center [547, 999] width 21 height 25
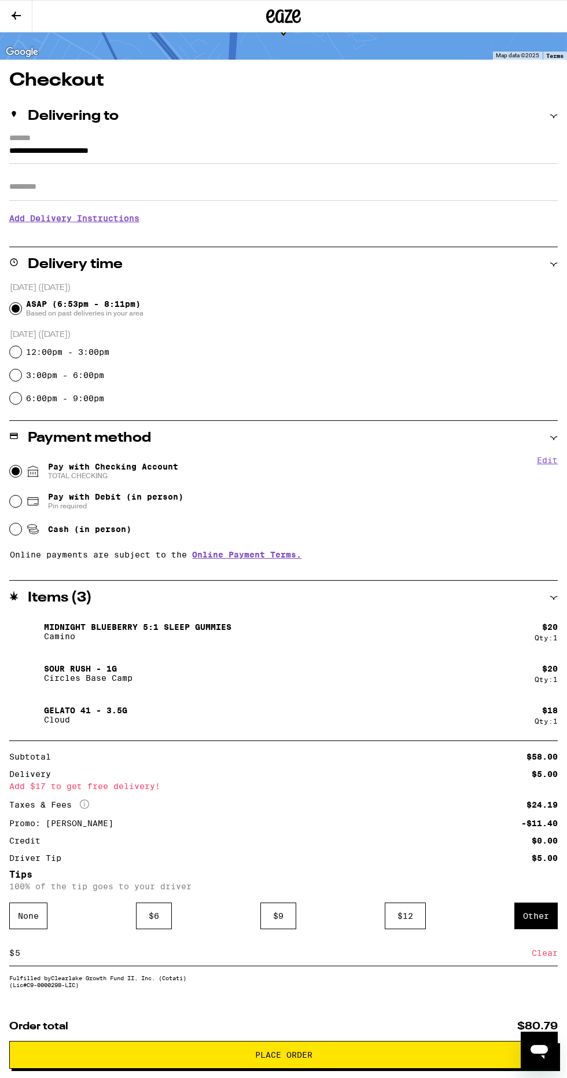
scroll to position [73, 0]
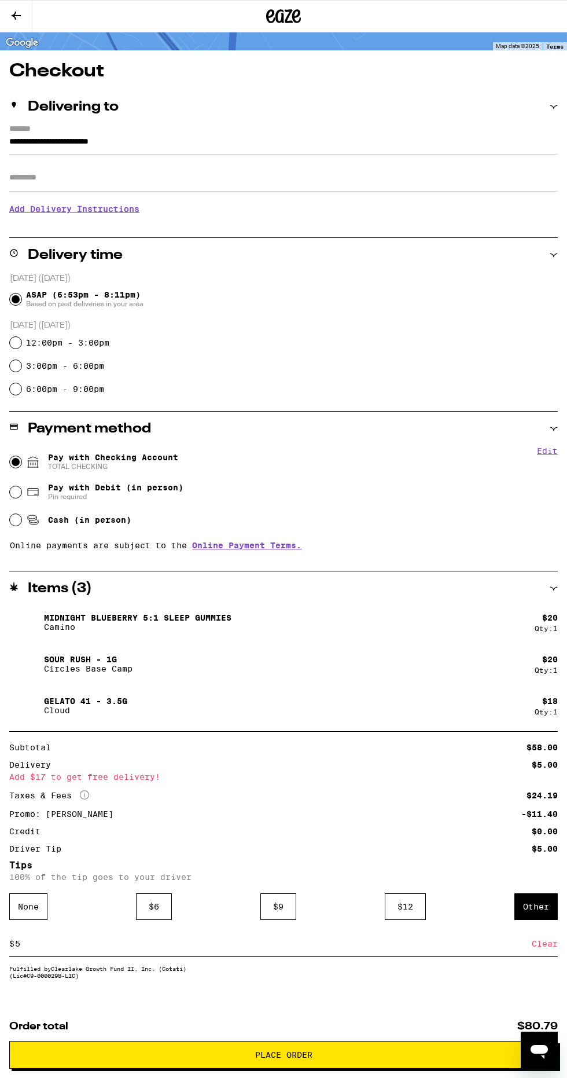
click at [28, 10] on button at bounding box center [16, 17] width 32 height 32
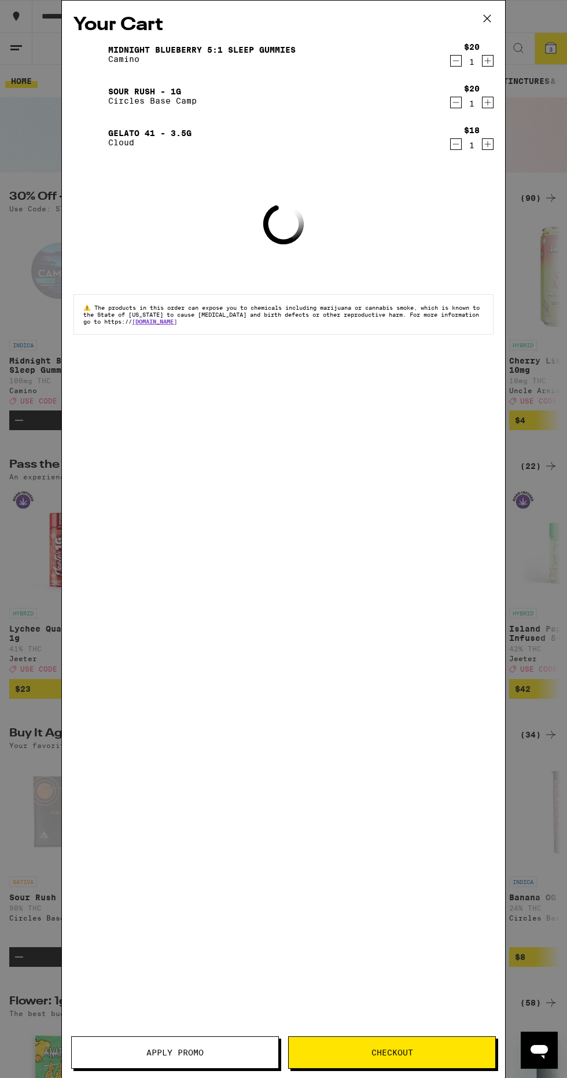
click at [38, 440] on div "Your Cart Midnight Blueberry 5:1 Sleep Gummies Camino $20 1 Sour Rush - 1g Circ…" at bounding box center [283, 539] width 567 height 1078
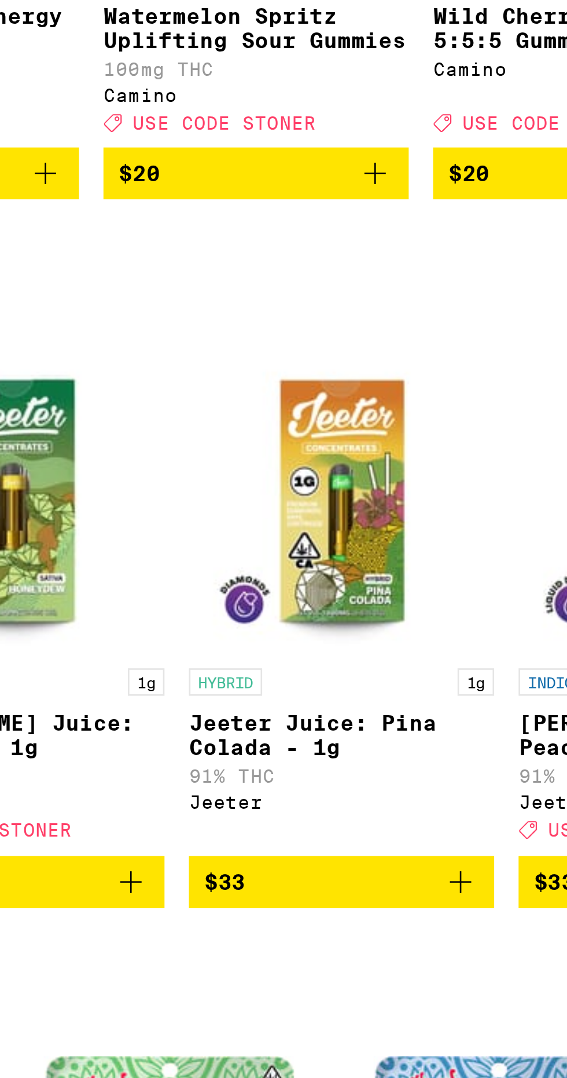
scroll to position [0, 2202]
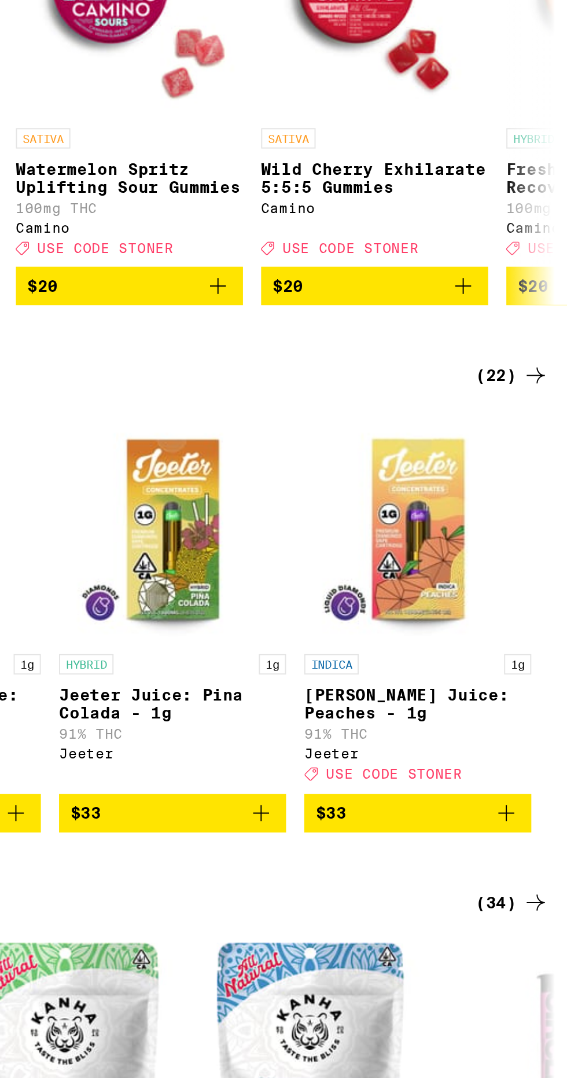
click at [534, 696] on icon "Add to bag" at bounding box center [536, 689] width 14 height 14
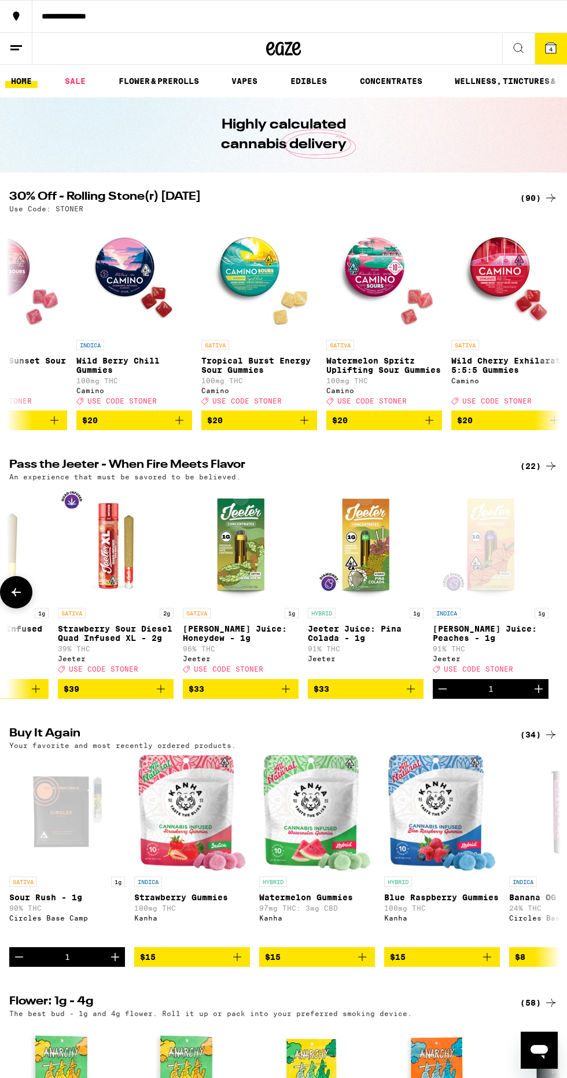
scroll to position [0, 2199]
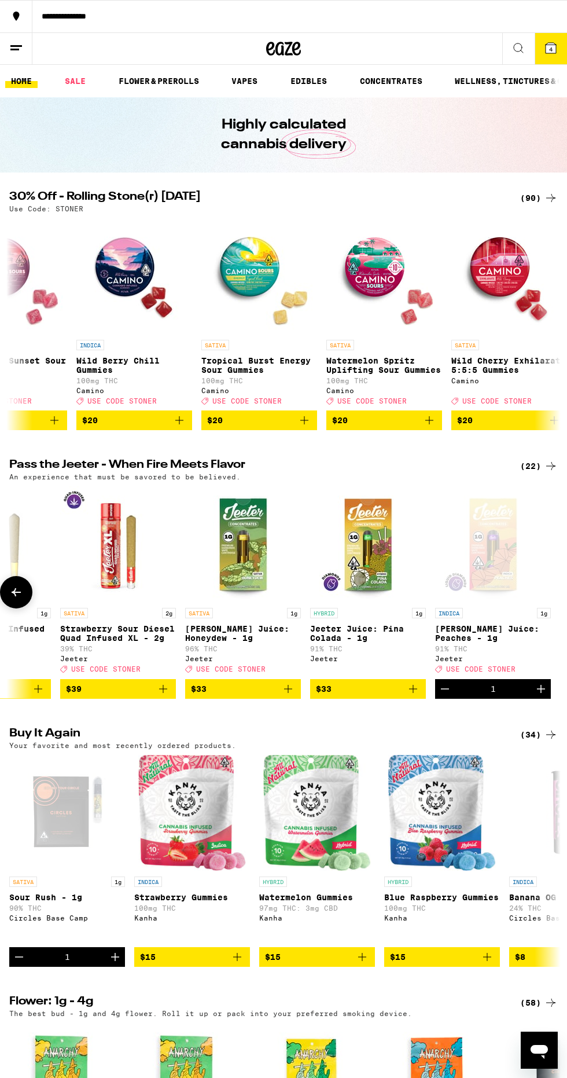
click at [551, 47] on span "4" at bounding box center [550, 49] width 3 height 7
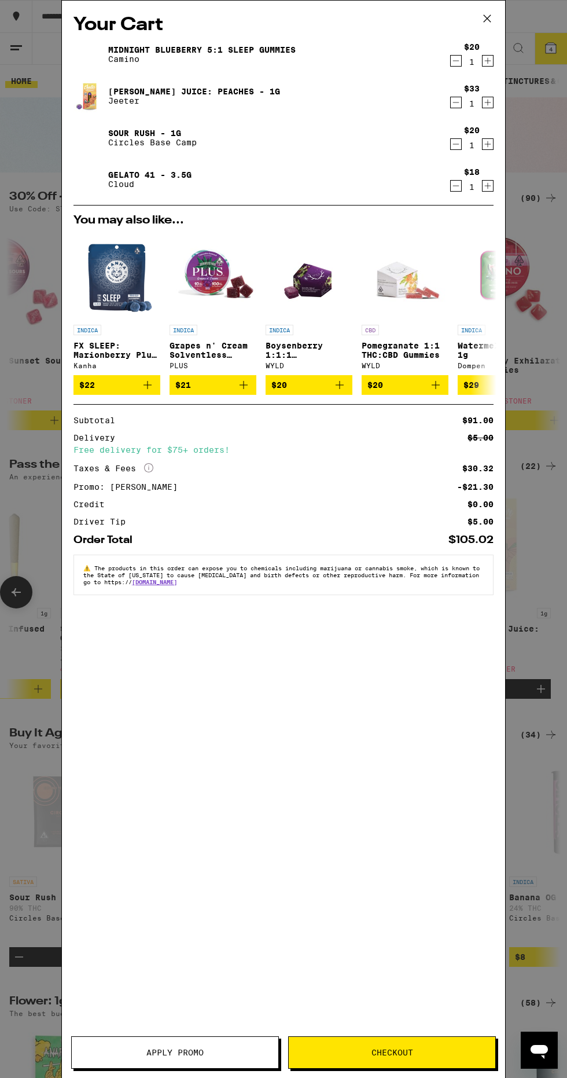
click at [455, 144] on icon "Decrement" at bounding box center [456, 144] width 6 height 0
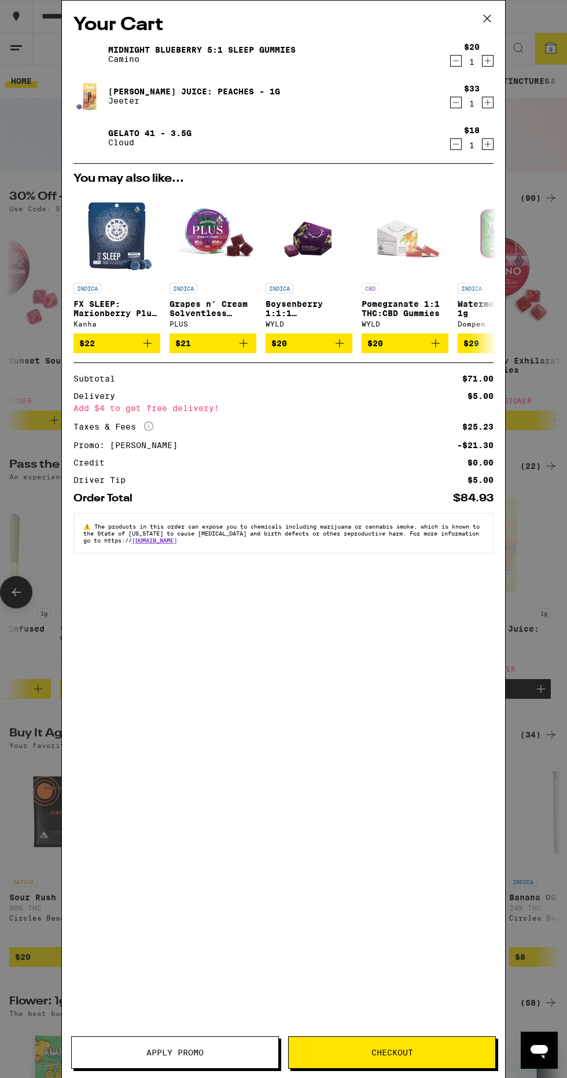
click at [453, 146] on icon "Decrement" at bounding box center [456, 144] width 10 height 14
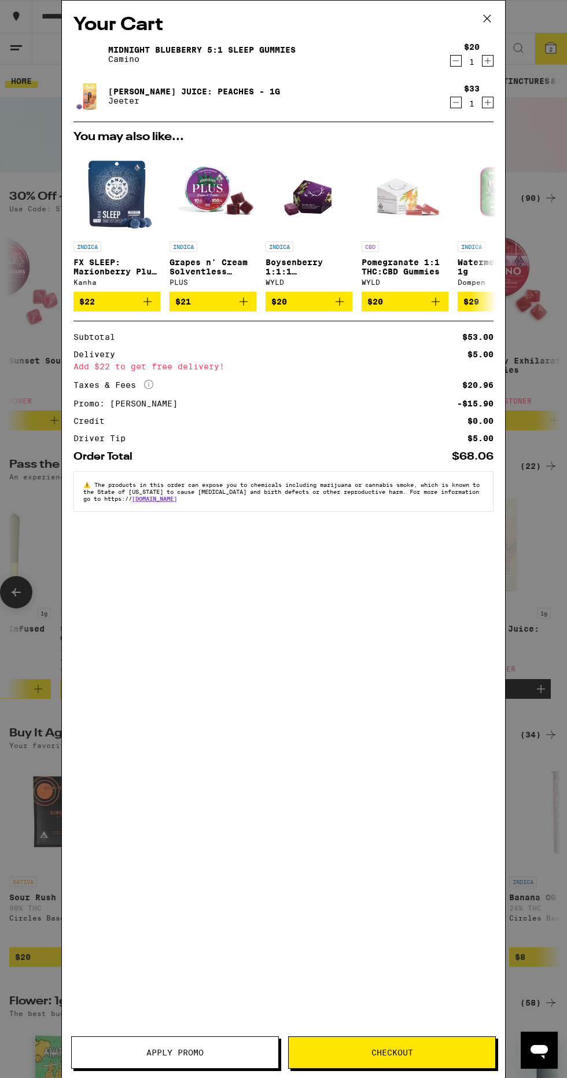
click at [484, 3] on button at bounding box center [487, 19] width 36 height 37
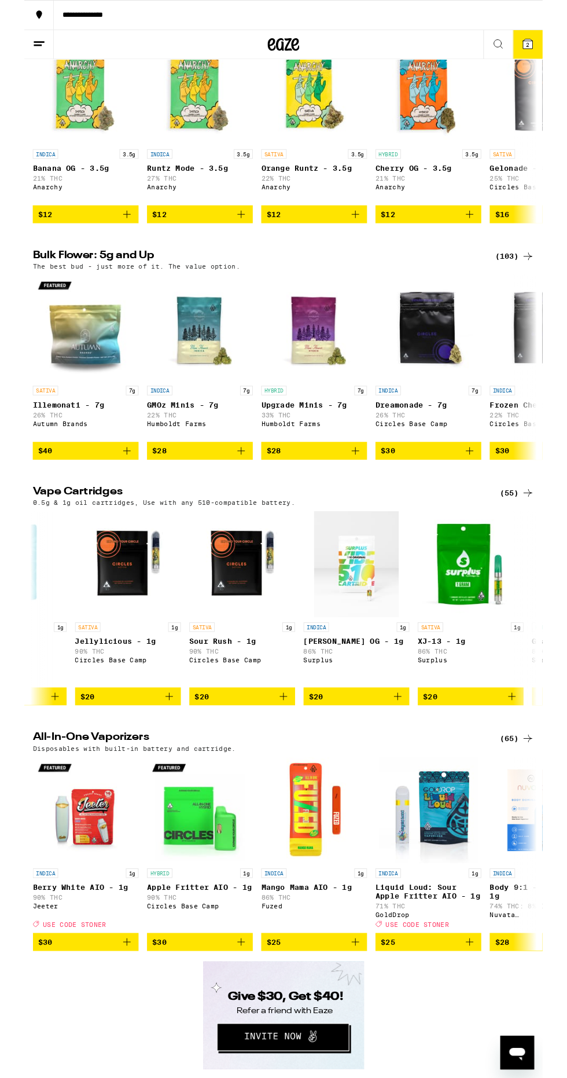
scroll to position [0, 462]
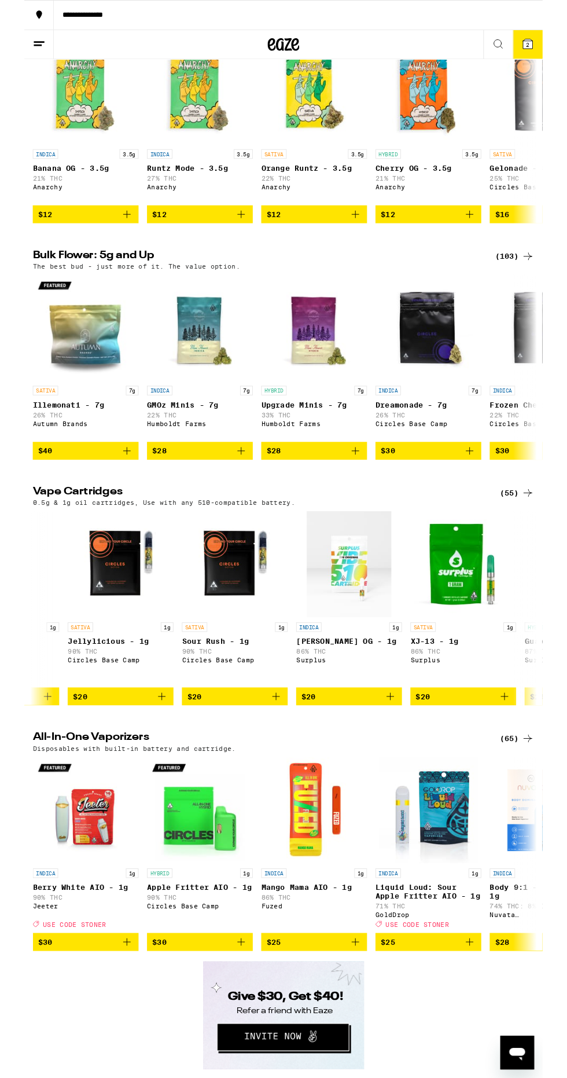
click at [282, 769] on icon "Add to bag" at bounding box center [276, 762] width 14 height 14
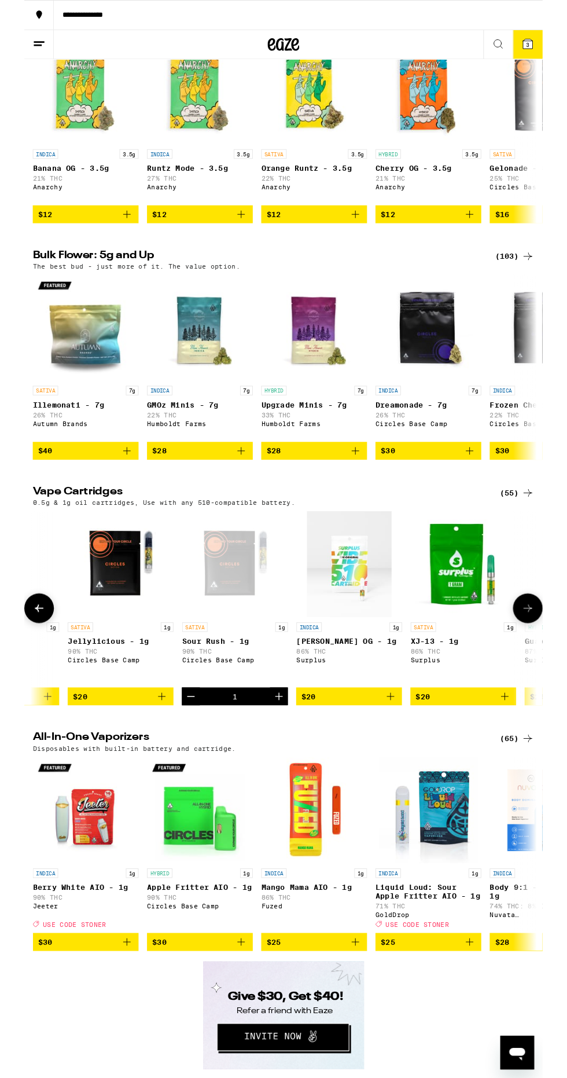
click at [536, 52] on button "3" at bounding box center [551, 48] width 32 height 31
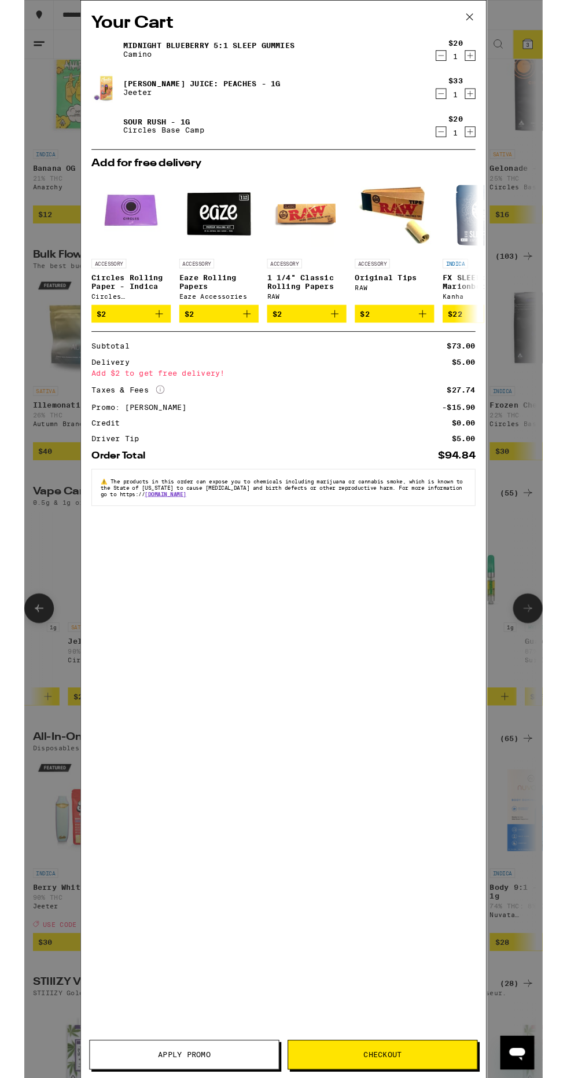
click at [458, 63] on icon "Decrement" at bounding box center [456, 61] width 10 height 14
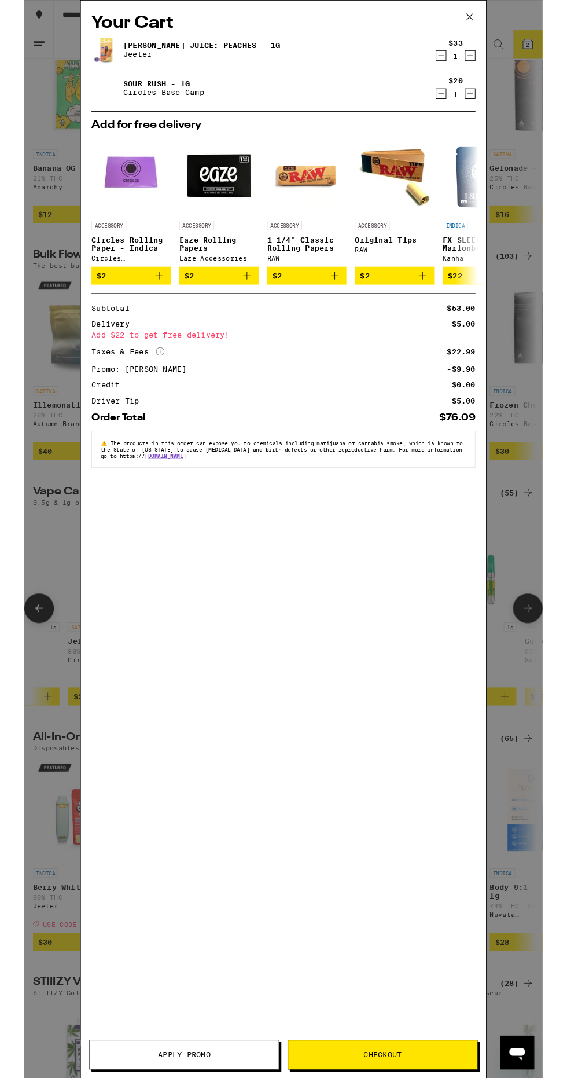
click at [499, 22] on button at bounding box center [487, 19] width 36 height 37
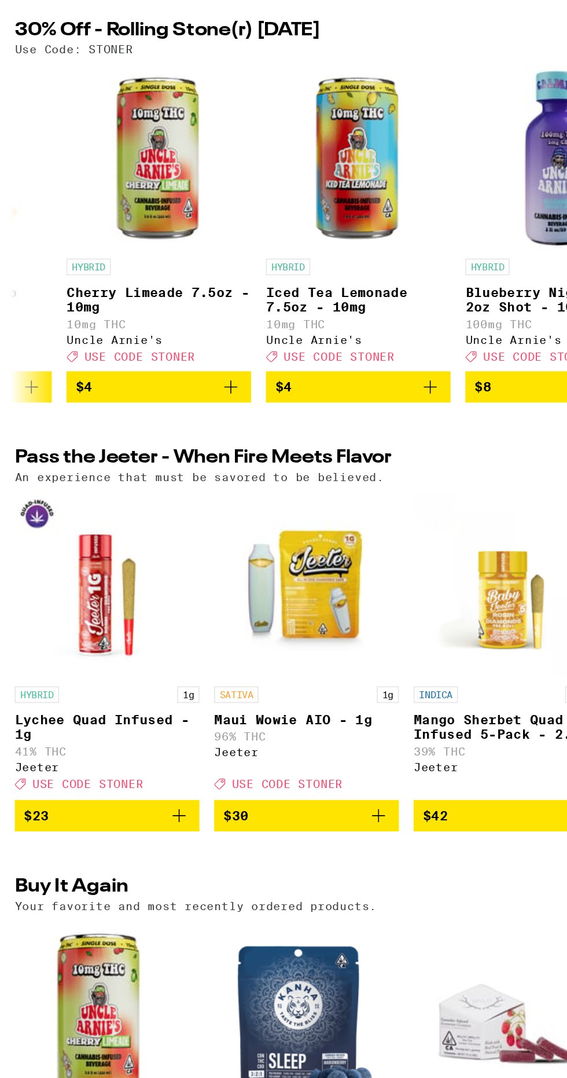
scroll to position [0, 465]
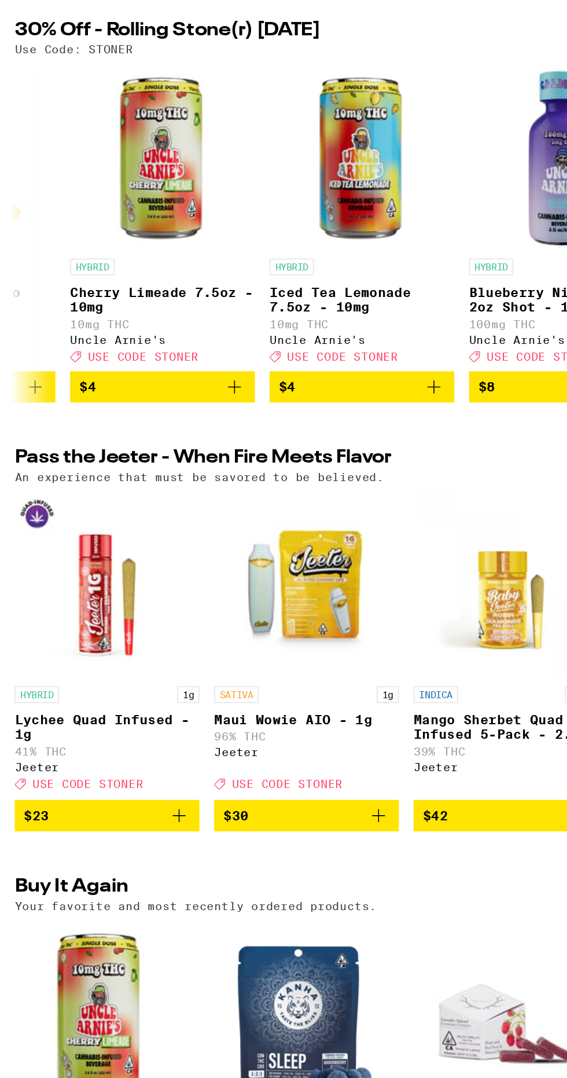
click at [151, 427] on icon "Add to bag" at bounding box center [147, 420] width 14 height 14
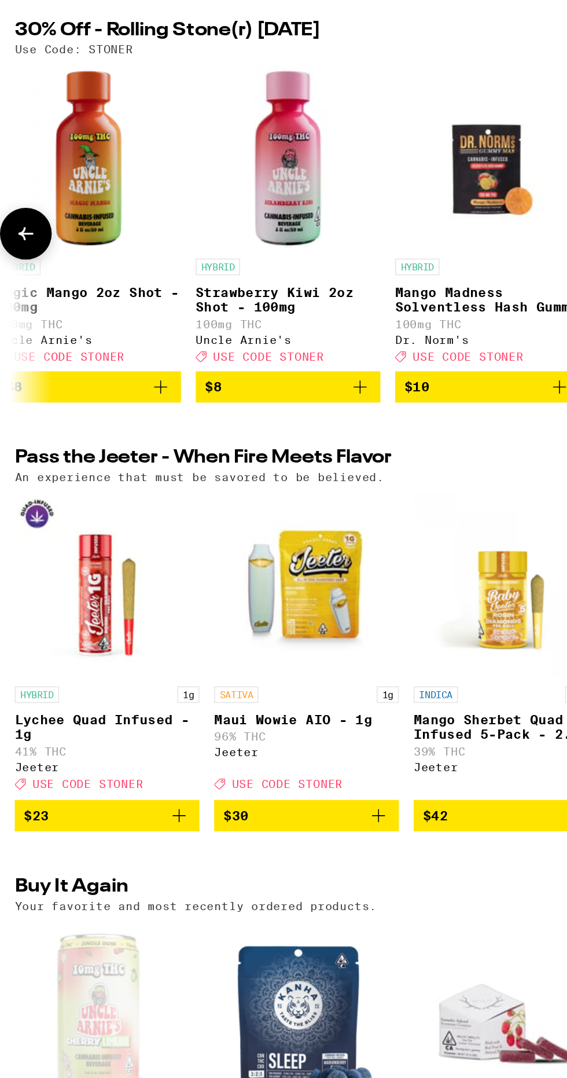
scroll to position [0, 1021]
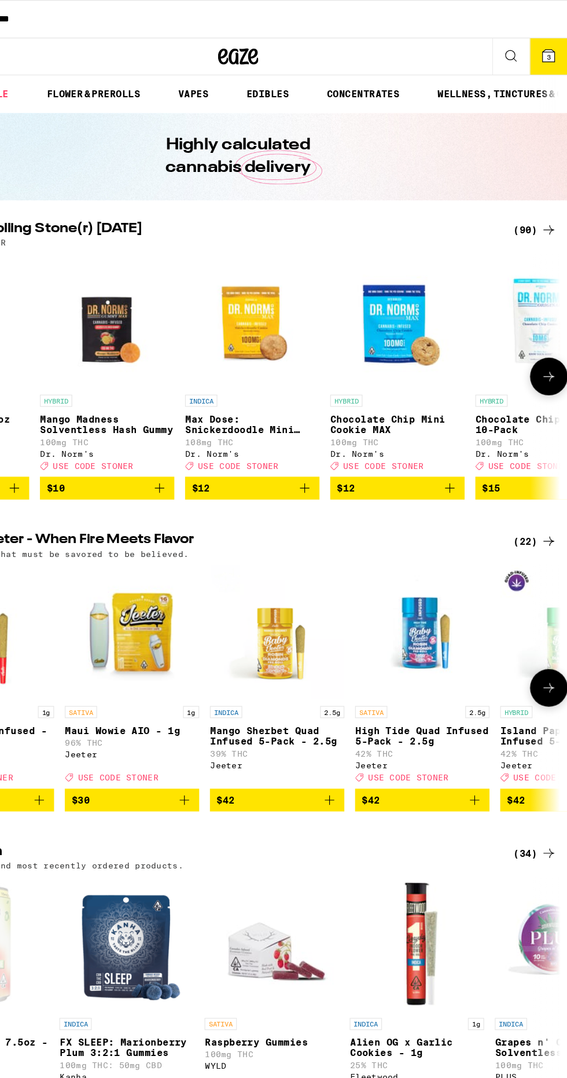
click at [543, 39] on button "3" at bounding box center [551, 48] width 32 height 31
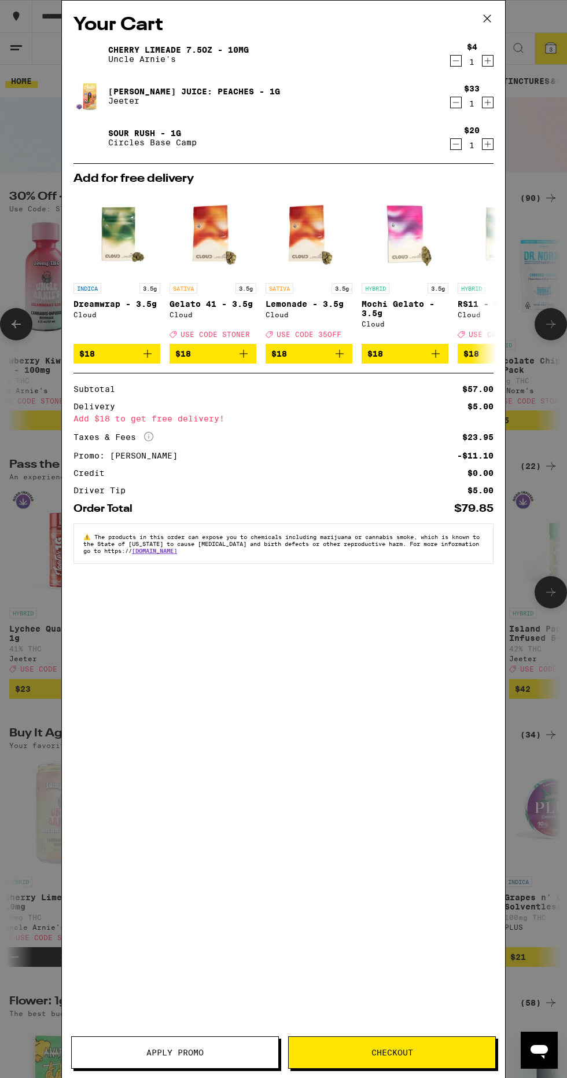
click at [449, 1049] on span "Checkout" at bounding box center [392, 1052] width 207 height 8
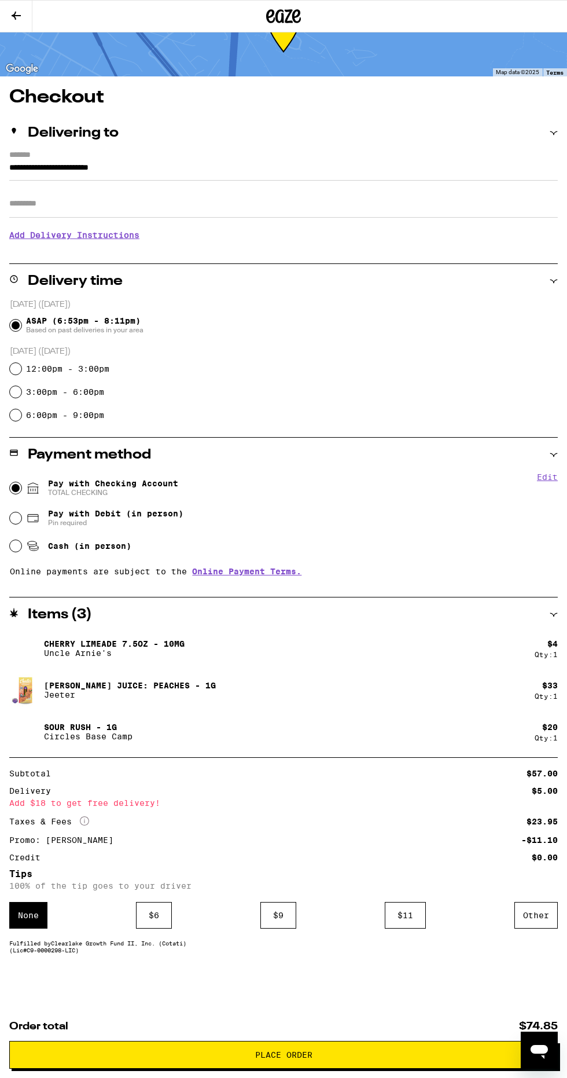
scroll to position [51, 0]
click at [535, 913] on div "Other" at bounding box center [535, 915] width 43 height 27
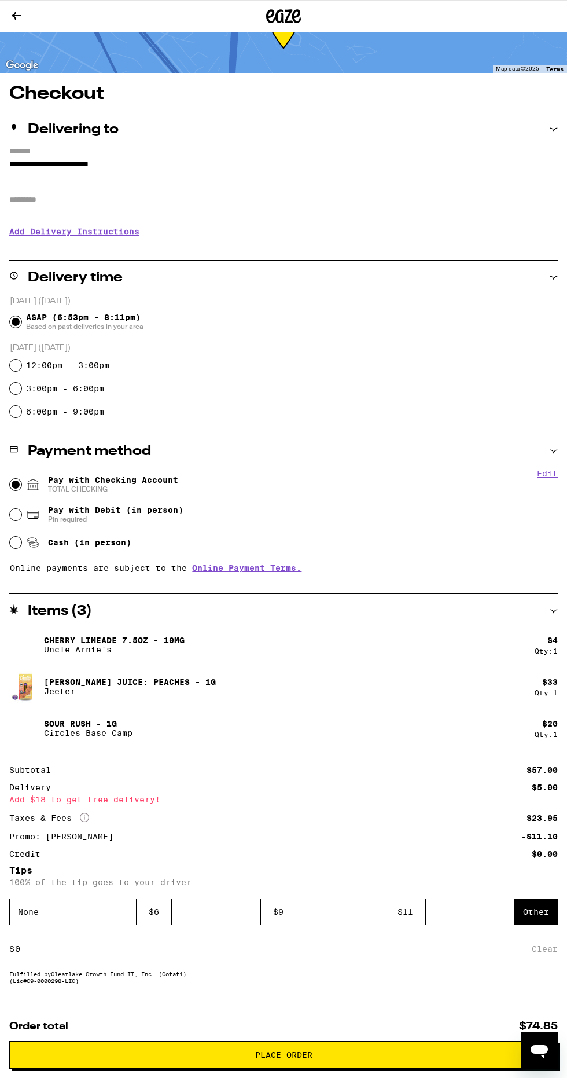
scroll to position [0, 0]
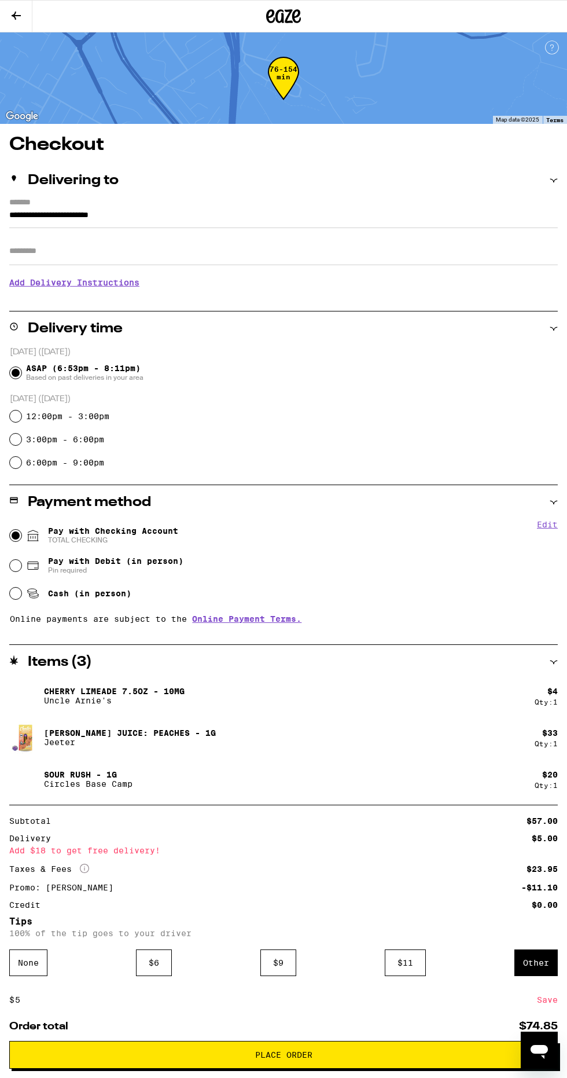
type input "5"
click at [547, 1002] on div "Save" at bounding box center [547, 999] width 21 height 25
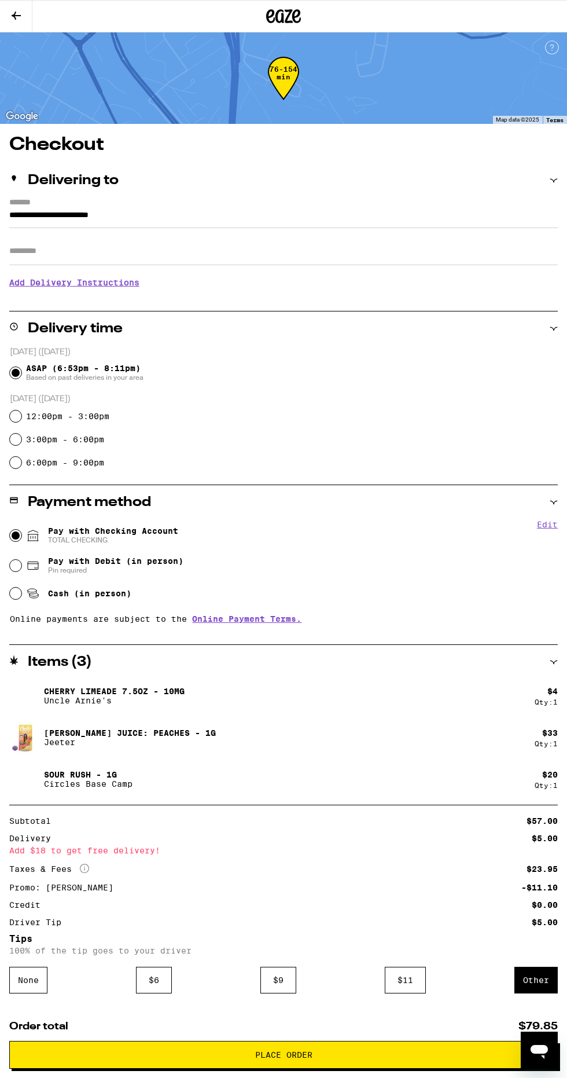
click at [413, 1053] on span "Place Order" at bounding box center [283, 1054] width 529 height 8
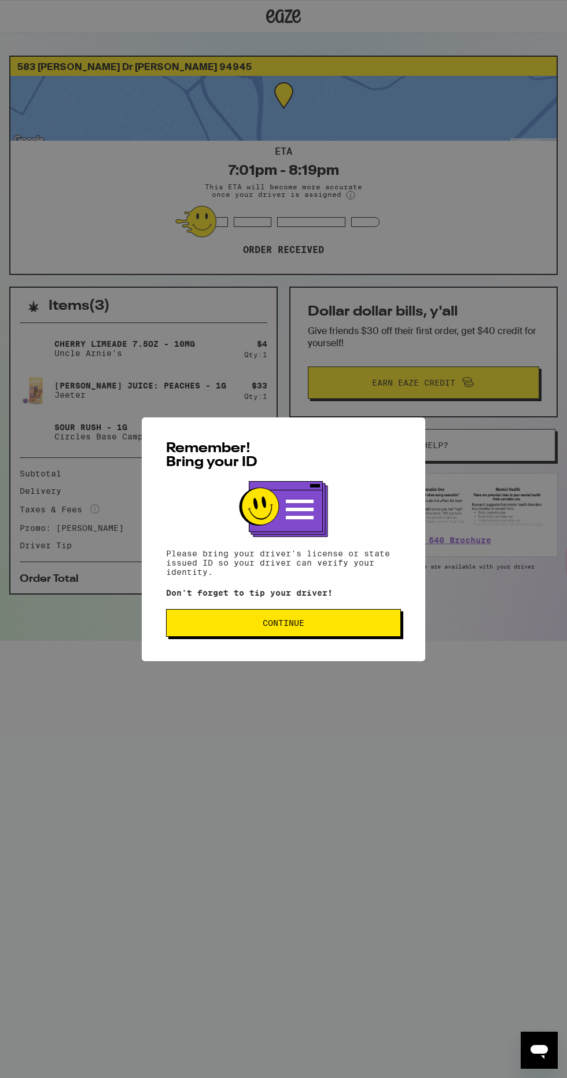
click at [372, 625] on span "Continue" at bounding box center [283, 623] width 215 height 8
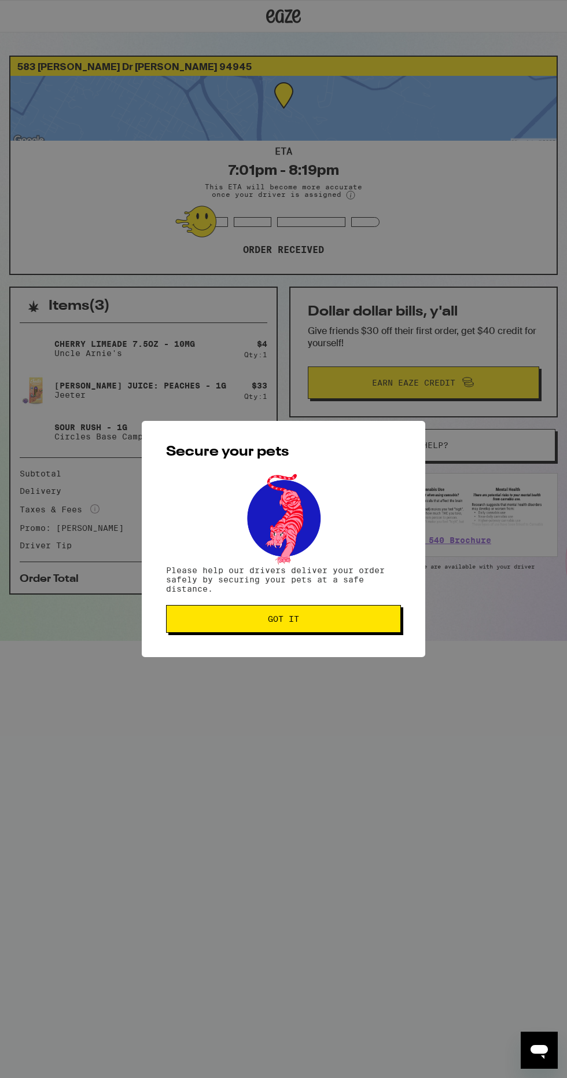
click at [374, 620] on span "Got it" at bounding box center [283, 619] width 215 height 8
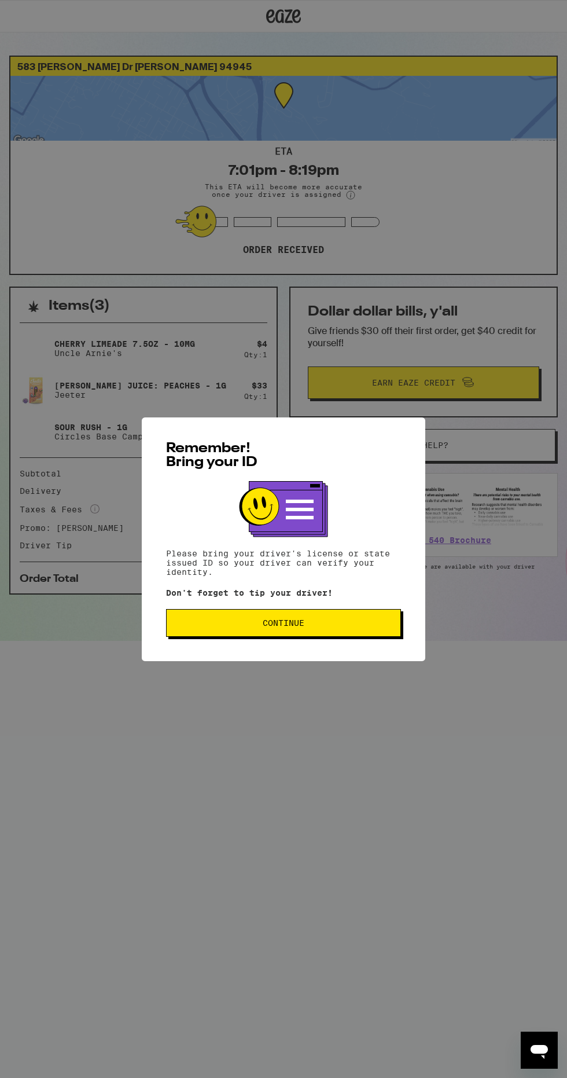
click at [366, 633] on button "Continue" at bounding box center [283, 623] width 235 height 28
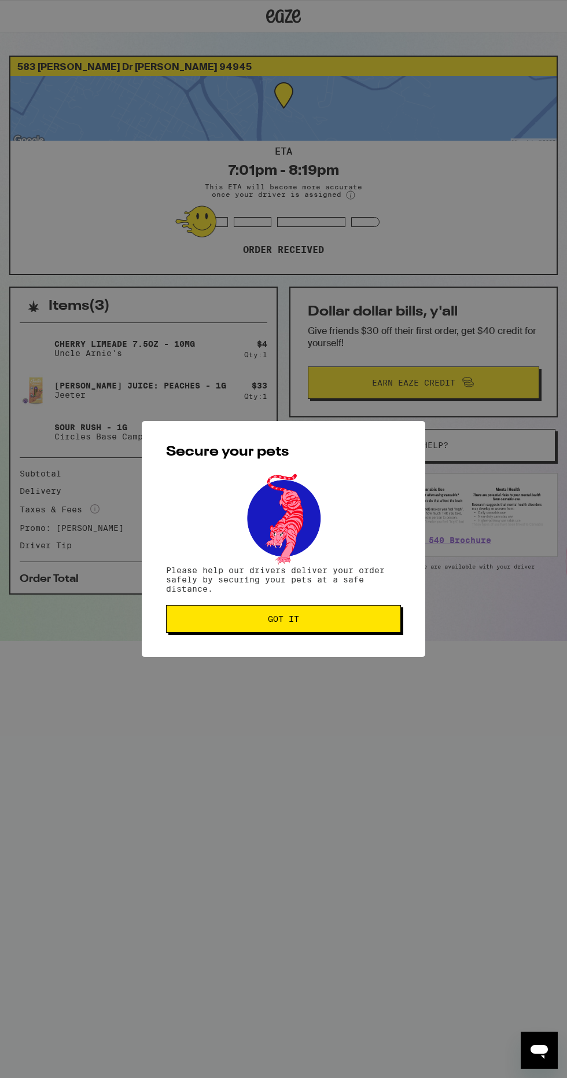
click at [387, 616] on button "Got it" at bounding box center [283, 619] width 235 height 28
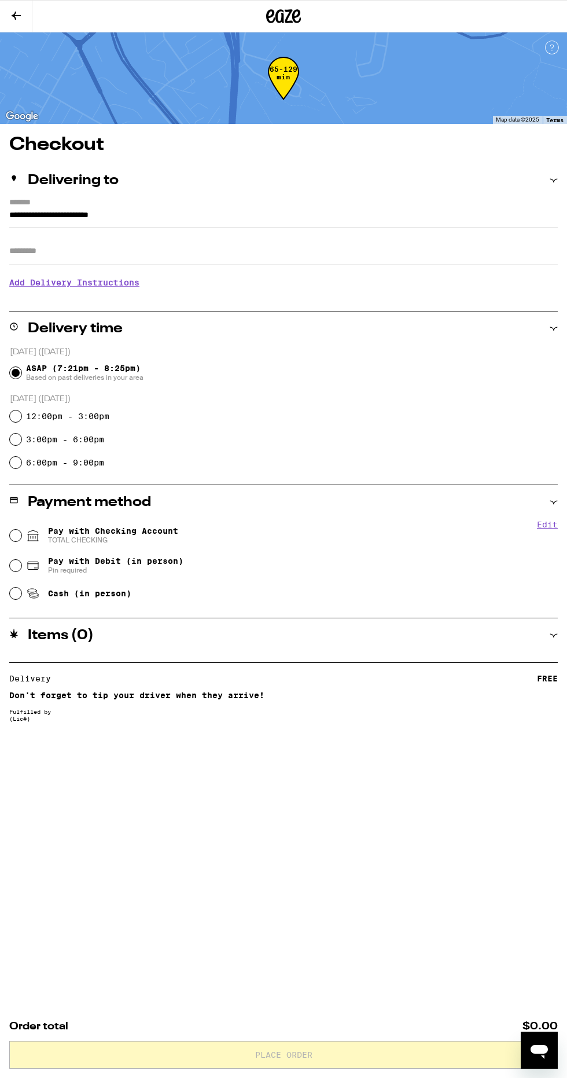
click at [280, 12] on icon at bounding box center [283, 16] width 35 height 21
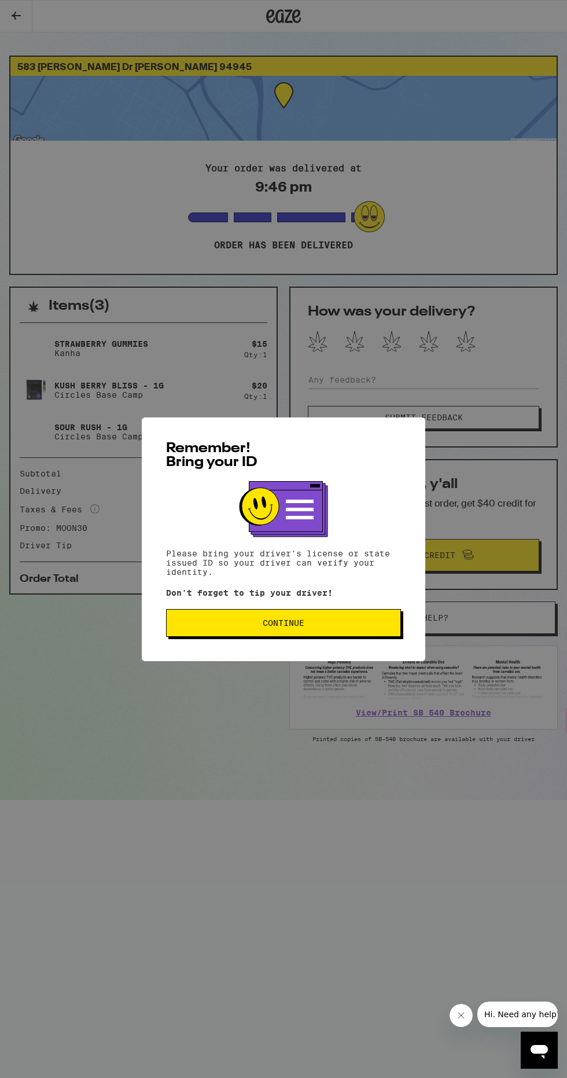
click at [276, 1031] on div "Remember! Bring your ID Please bring your driver's license or state issued ID s…" at bounding box center [283, 539] width 567 height 1078
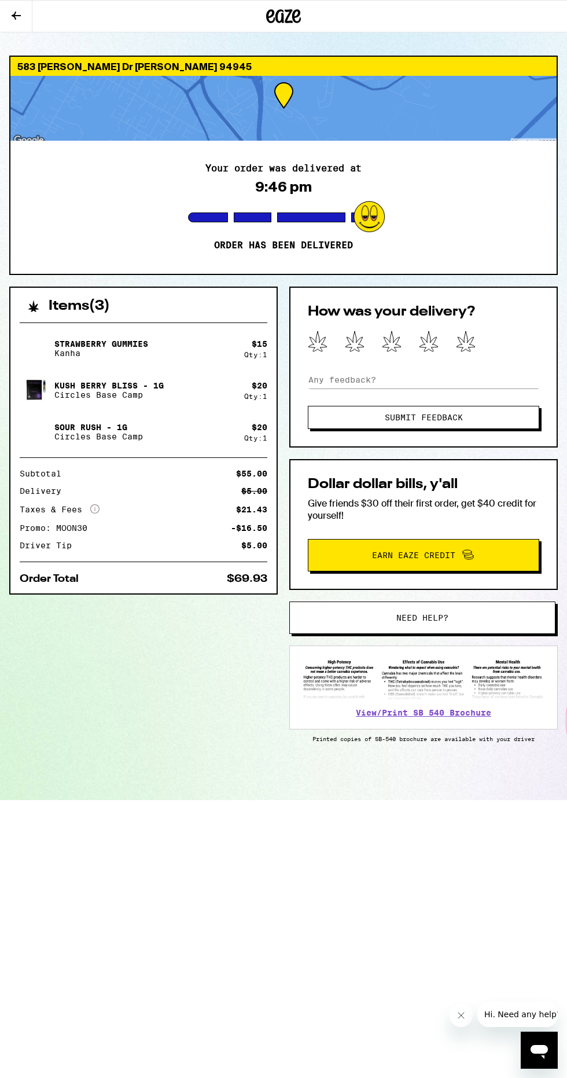
click at [226, 174] on div "Your order was delivered at 9:46 pm Order has been delivered" at bounding box center [283, 207] width 546 height 133
click at [130, 298] on div "Items ( 3 )" at bounding box center [143, 300] width 266 height 25
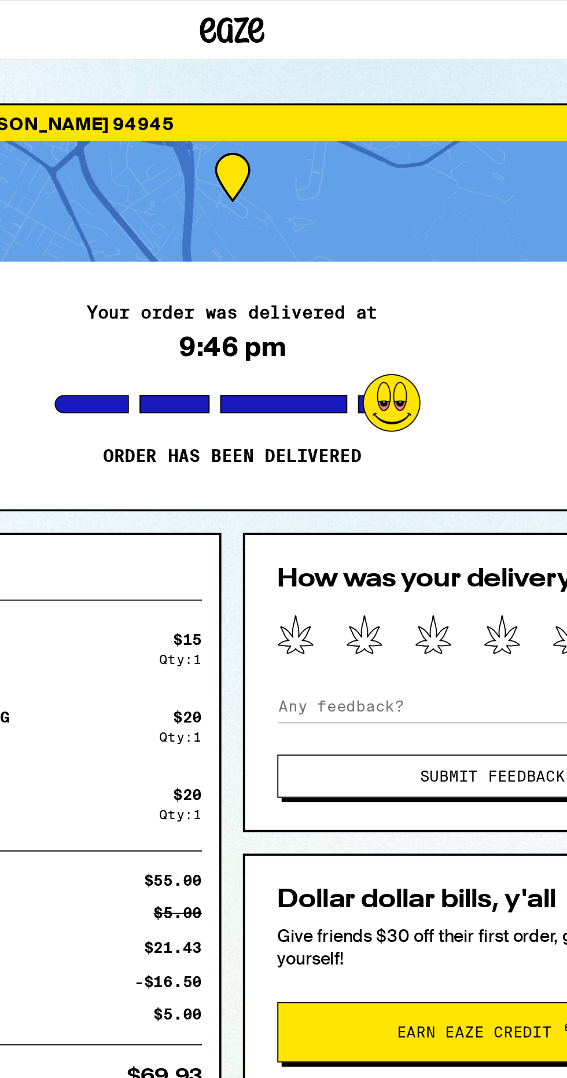
click at [282, 95] on div at bounding box center [283, 108] width 546 height 65
click at [336, 113] on div at bounding box center [283, 108] width 546 height 65
click at [192, 161] on div "Your order was delivered at 9:46 pm Order has been delivered" at bounding box center [283, 207] width 546 height 133
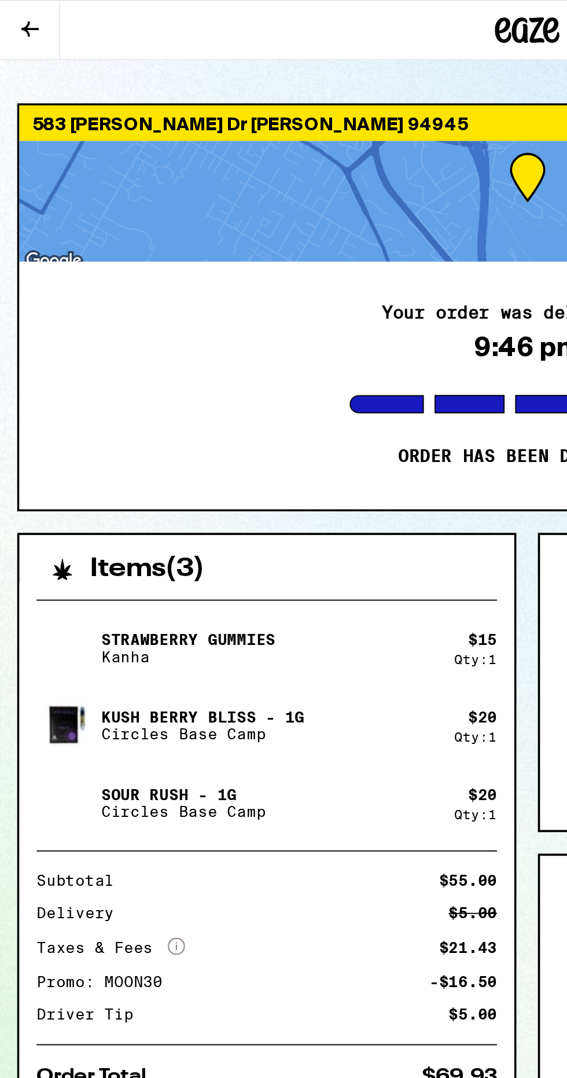
click at [150, 165] on div "Your order was delivered at 9:46 pm Order has been delivered" at bounding box center [283, 207] width 546 height 133
click at [135, 163] on div "Your order was delivered at 9:46 pm Order has been delivered" at bounding box center [283, 207] width 546 height 133
click at [133, 131] on div at bounding box center [283, 108] width 546 height 65
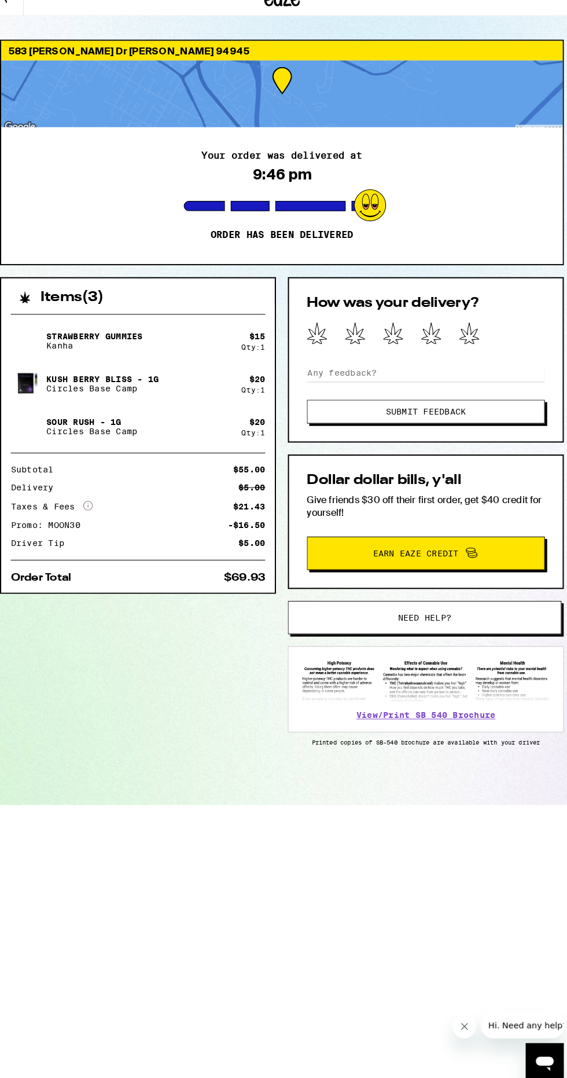
click at [222, 292] on div "Items ( 3 )" at bounding box center [143, 300] width 266 height 25
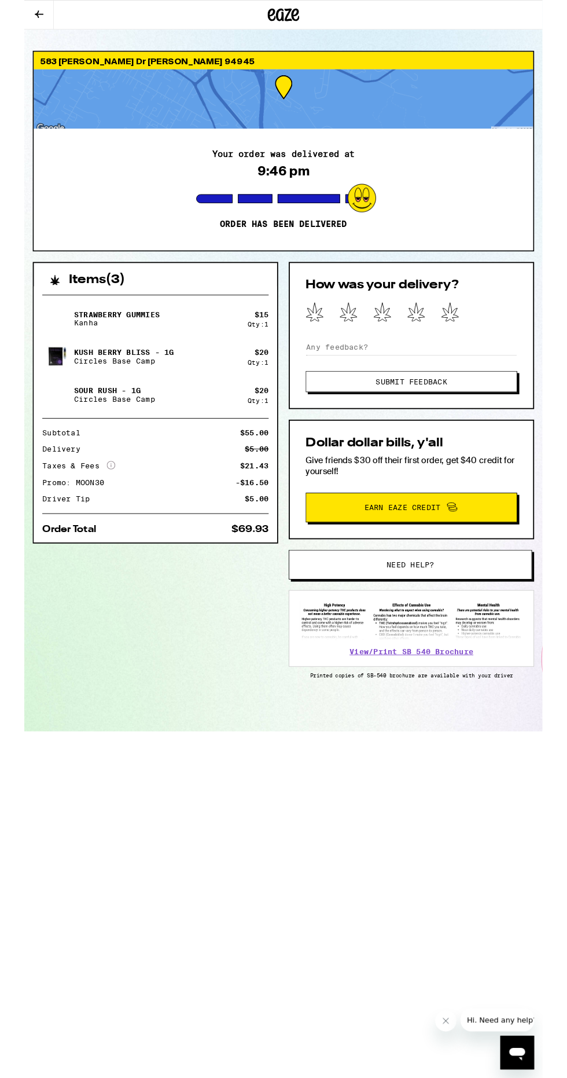
click at [249, 381] on div "$ 20 Qty: 1" at bounding box center [255, 390] width 23 height 19
click at [234, 299] on div "Items ( 3 )" at bounding box center [143, 300] width 266 height 25
click at [45, 436] on img at bounding box center [36, 432] width 32 height 32
click at [269, 216] on div at bounding box center [253, 217] width 38 height 10
click at [152, 459] on div "Strawberry Gummies Kanha $ 15 Qty: 1 Kush [PERSON_NAME] [PERSON_NAME] - 1g Circ…" at bounding box center [143, 453] width 266 height 280
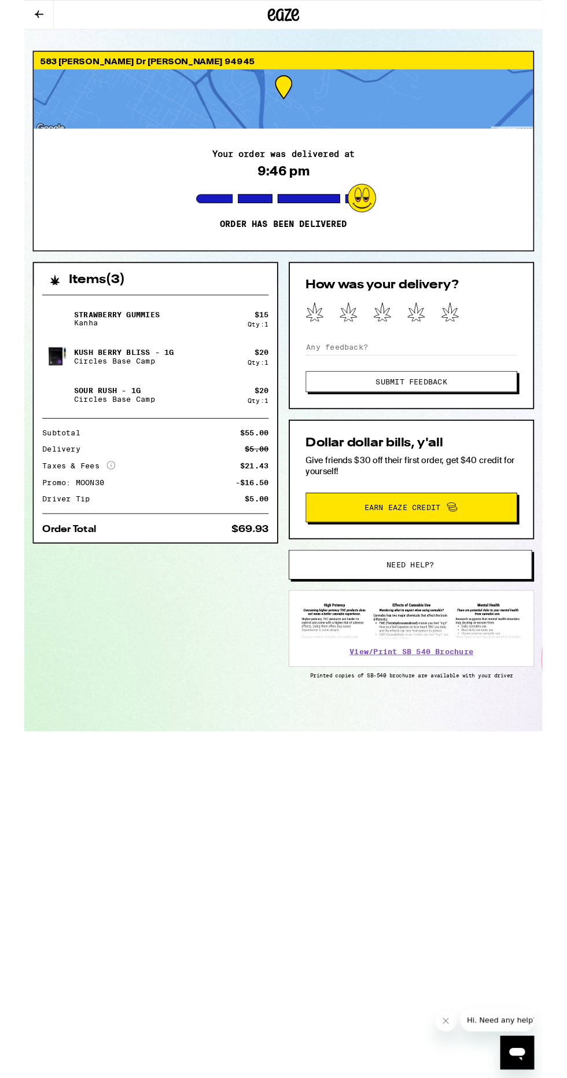
click at [317, 417] on button "Submit Feedback" at bounding box center [423, 417] width 231 height 23
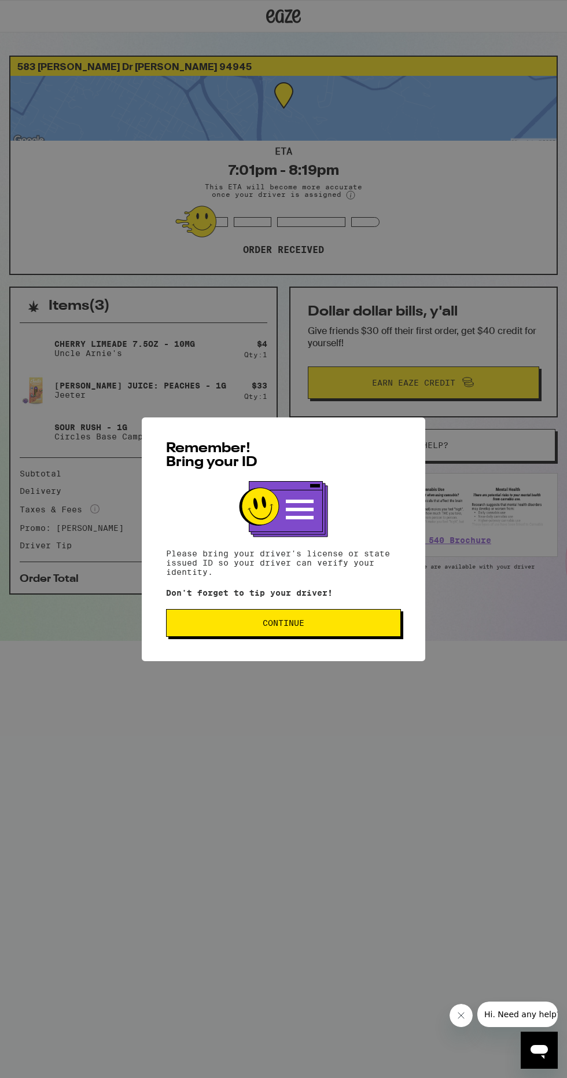
click at [388, 629] on button "Continue" at bounding box center [283, 623] width 235 height 28
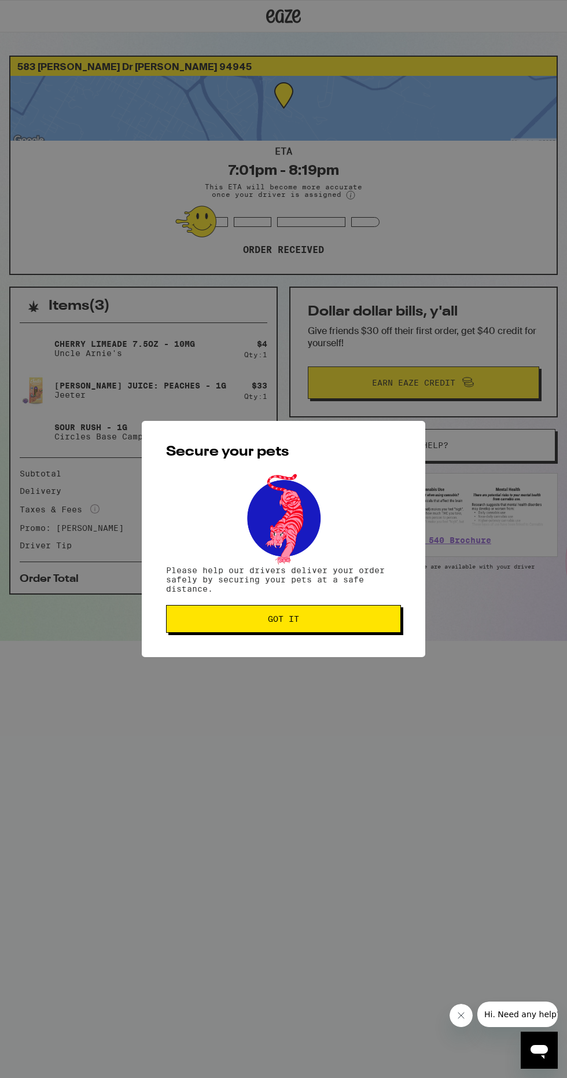
click at [391, 614] on button "Got it" at bounding box center [283, 619] width 235 height 28
